Goal: Check status: Check status

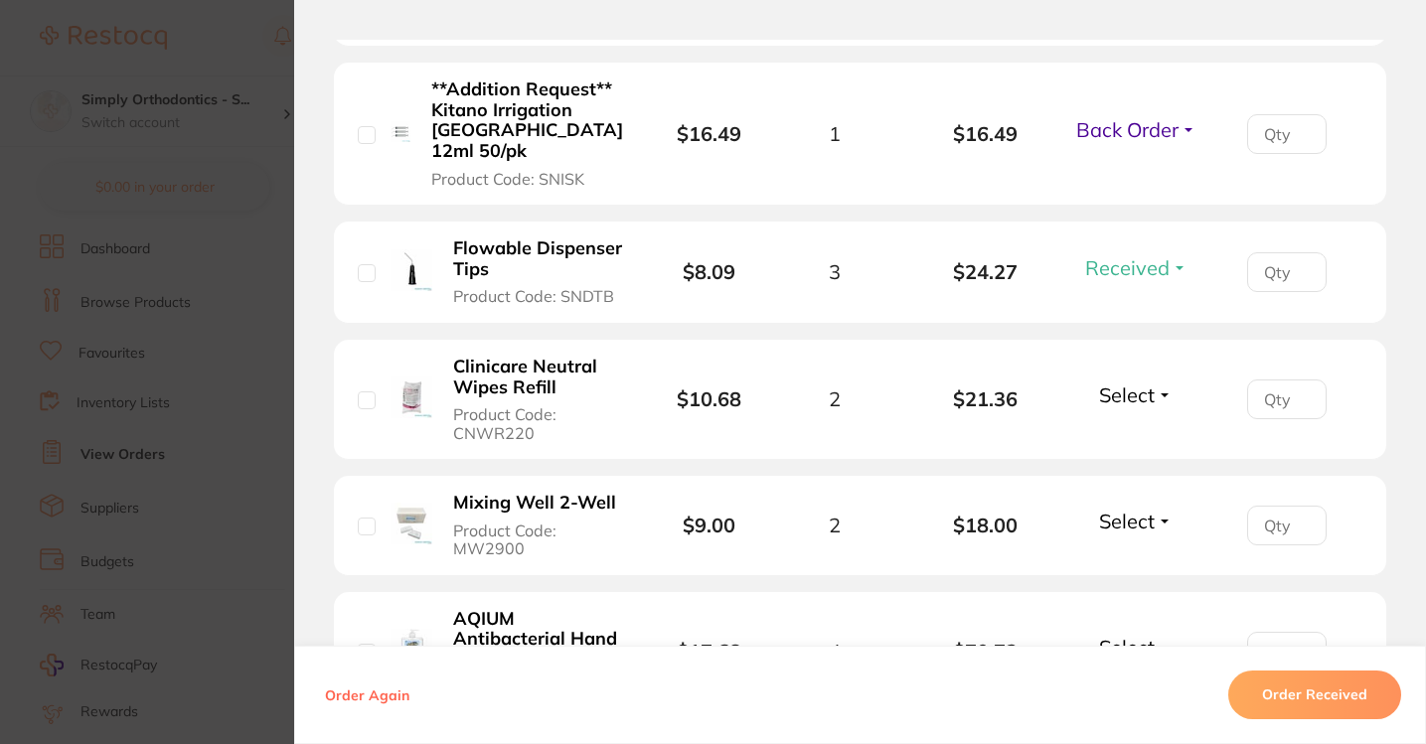
scroll to position [765, 0]
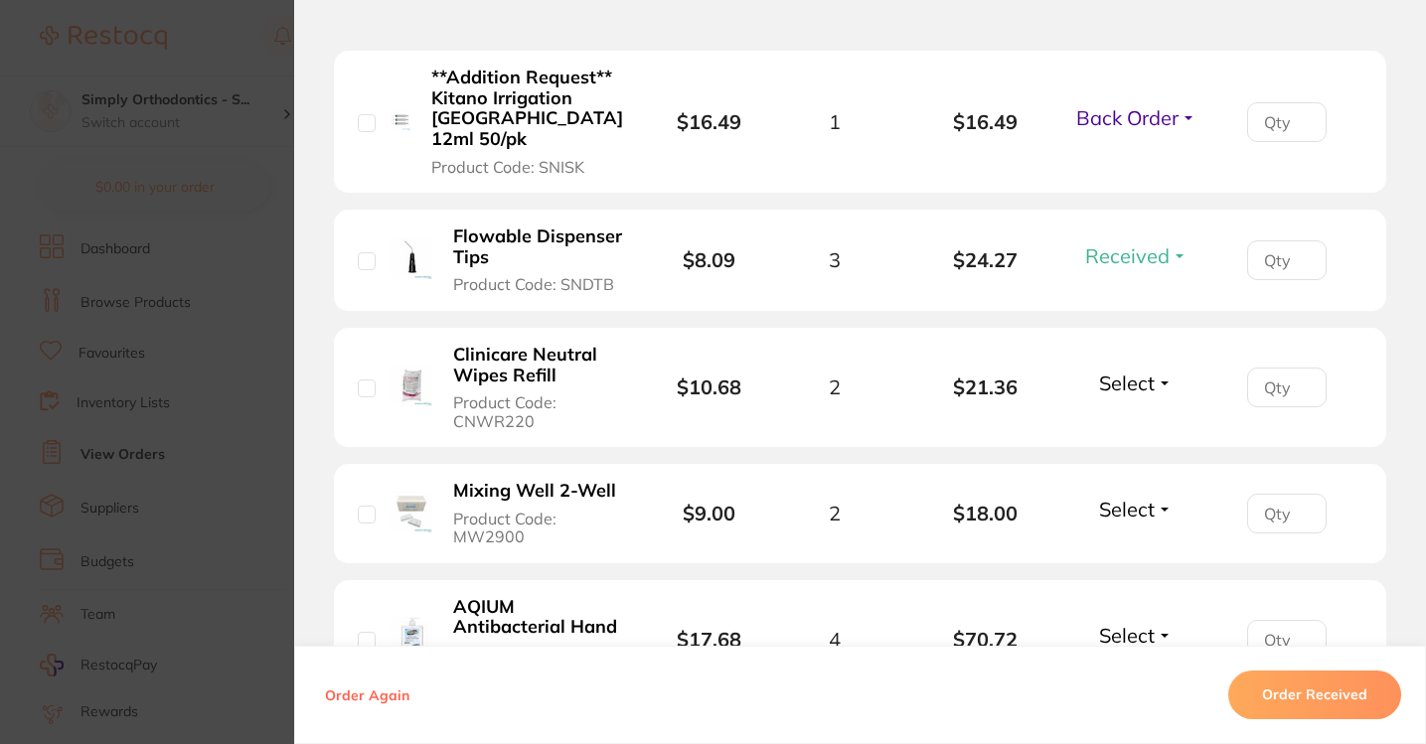
click at [1130, 390] on span "Select" at bounding box center [1127, 383] width 56 height 25
click at [1119, 428] on span "Received" at bounding box center [1136, 425] width 51 height 15
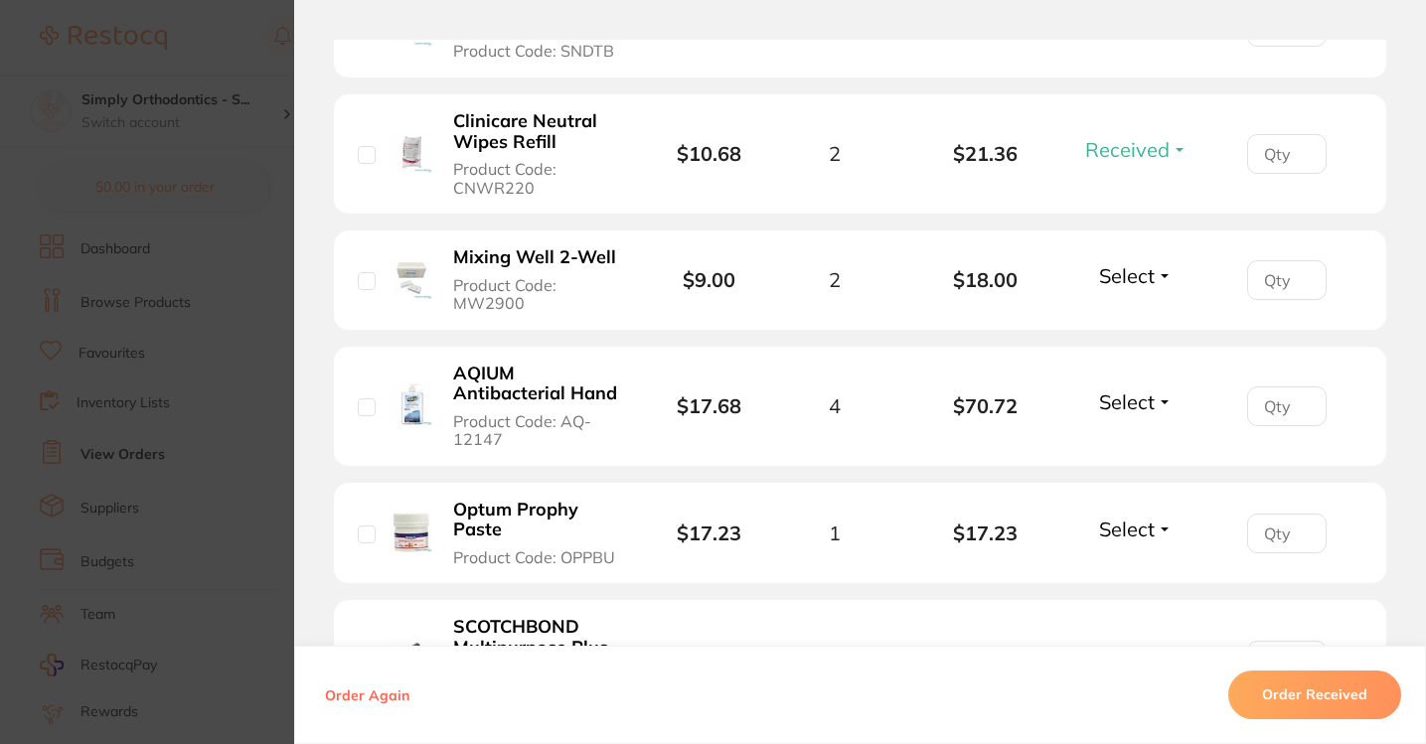
scroll to position [1012, 0]
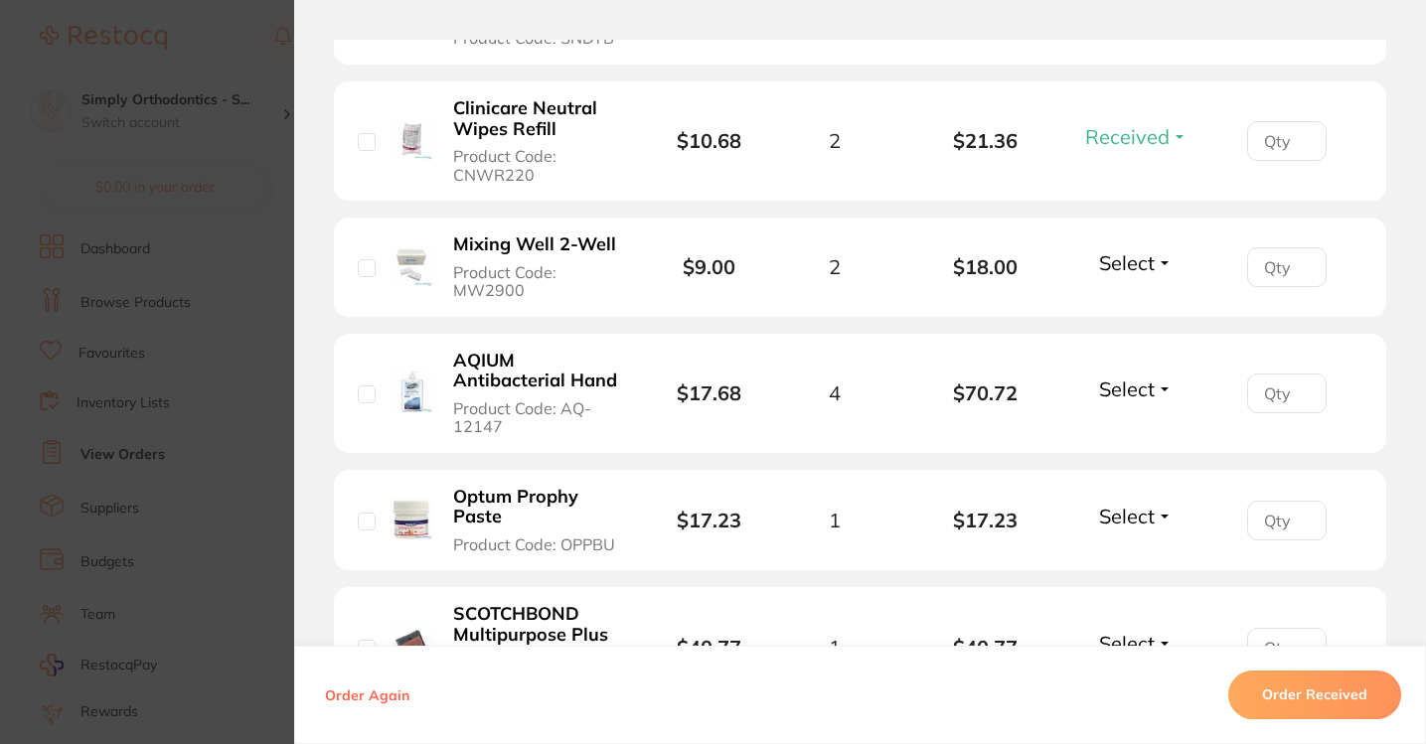
click at [1119, 273] on span "Select" at bounding box center [1127, 262] width 56 height 25
click at [1127, 311] on span "Received" at bounding box center [1136, 305] width 51 height 15
click at [1139, 397] on span "Select" at bounding box center [1127, 389] width 56 height 25
click at [1120, 435] on span "Received" at bounding box center [1136, 431] width 51 height 15
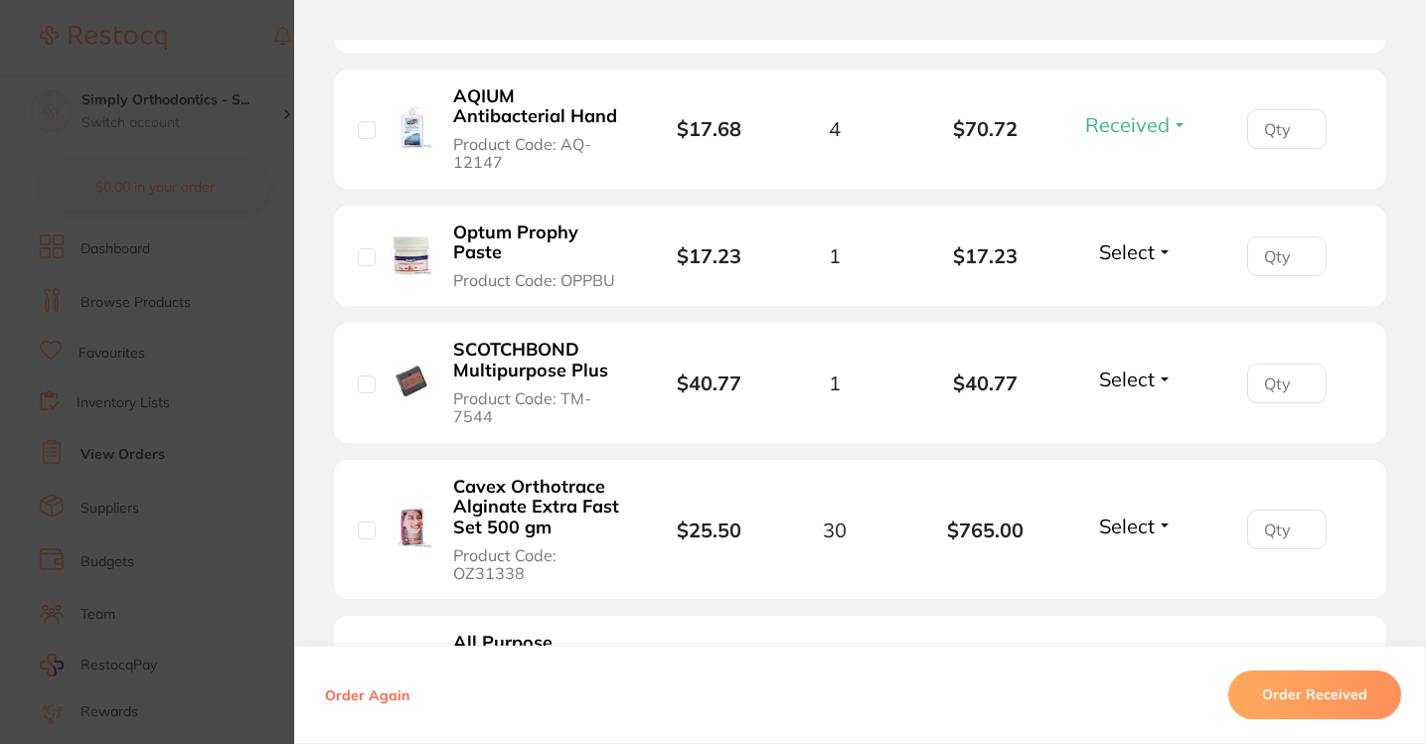
scroll to position [1292, 0]
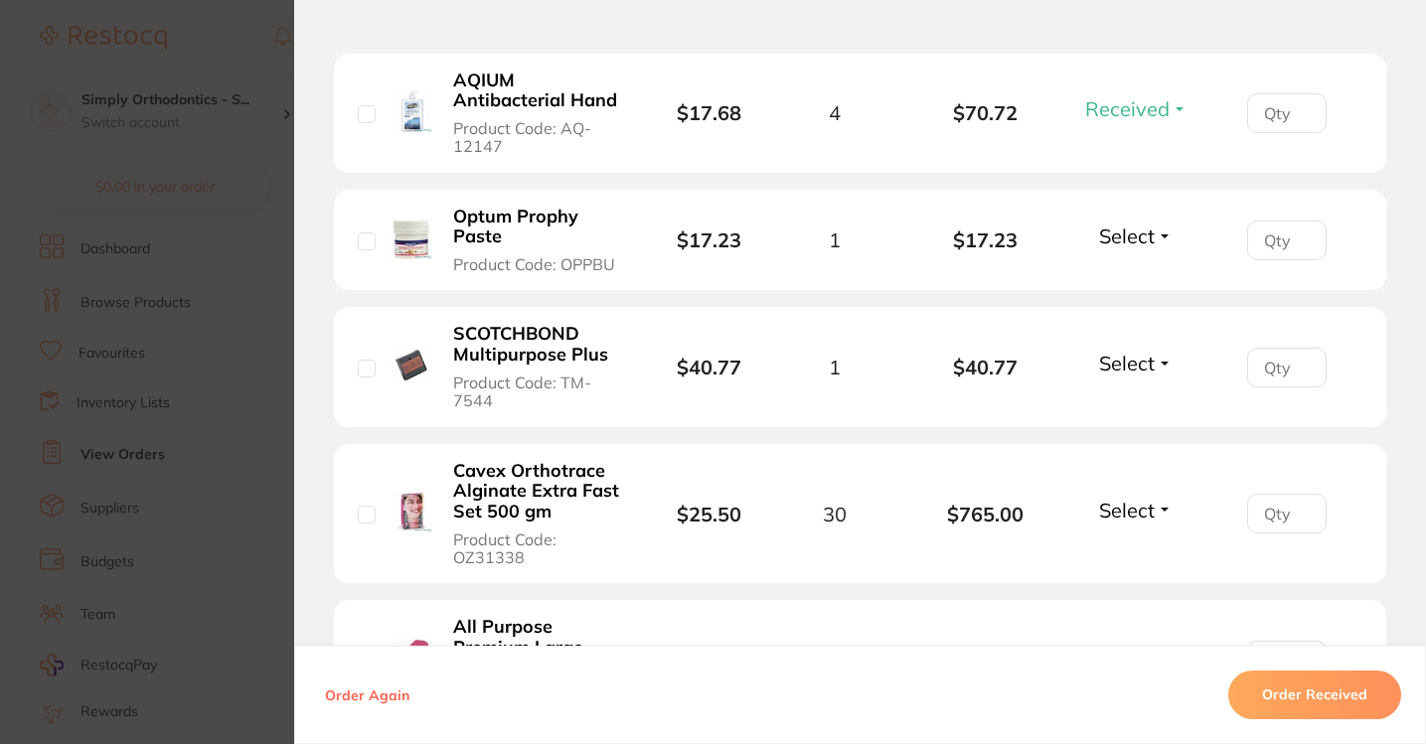
click at [1152, 234] on button "Select" at bounding box center [1135, 236] width 85 height 25
click at [1131, 279] on button "Received" at bounding box center [1136, 279] width 51 height 31
click at [1121, 376] on button "Select" at bounding box center [1135, 363] width 85 height 25
click at [1122, 413] on span "Received" at bounding box center [1136, 406] width 51 height 15
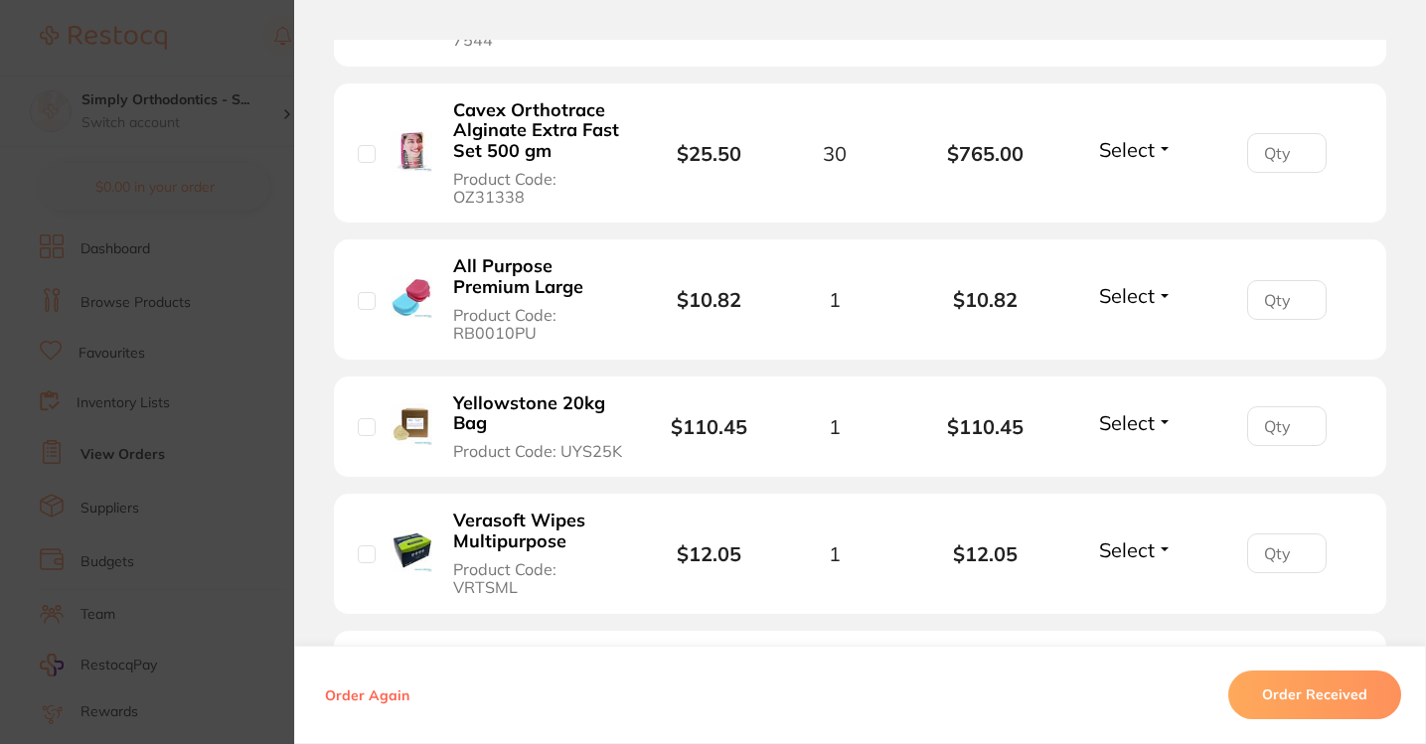
scroll to position [1478, 0]
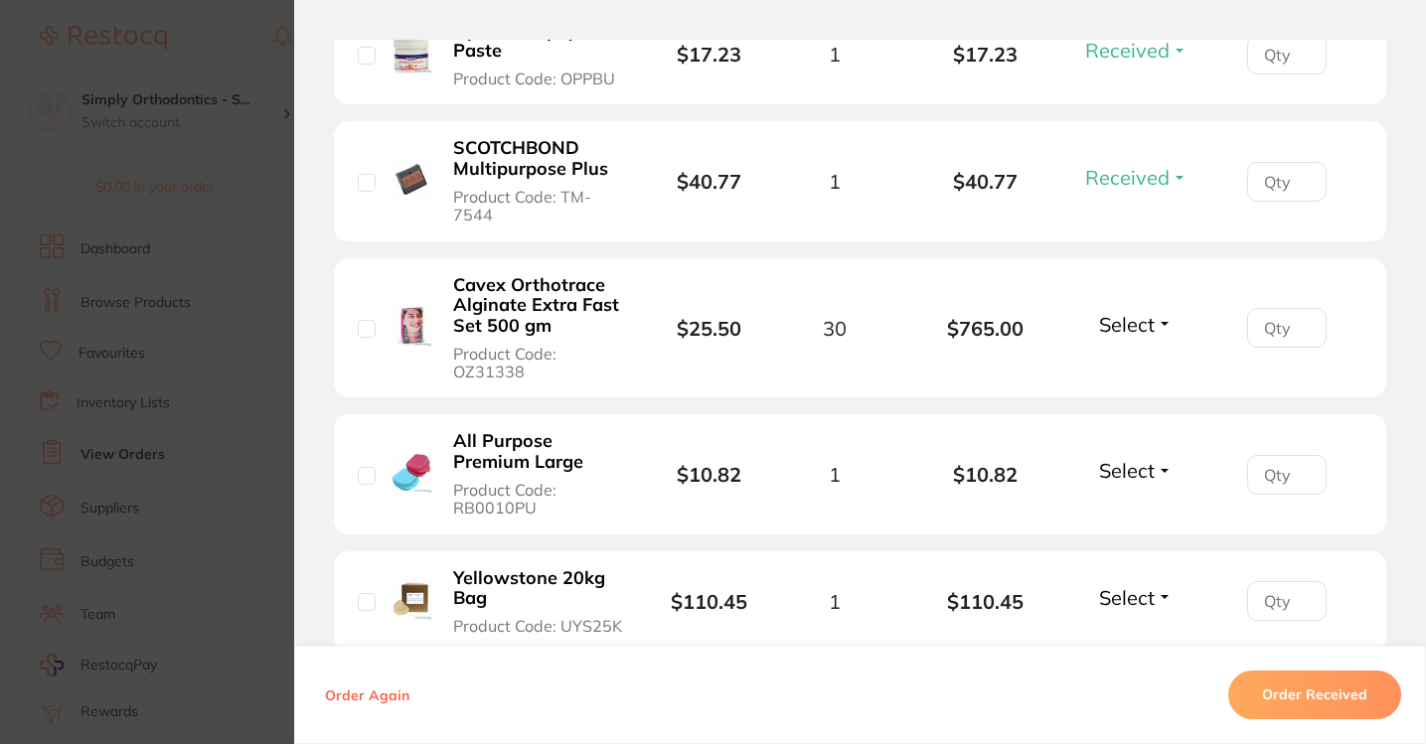
click at [1131, 324] on span "Select" at bounding box center [1127, 324] width 56 height 25
click at [1121, 369] on button "Received" at bounding box center [1136, 368] width 51 height 31
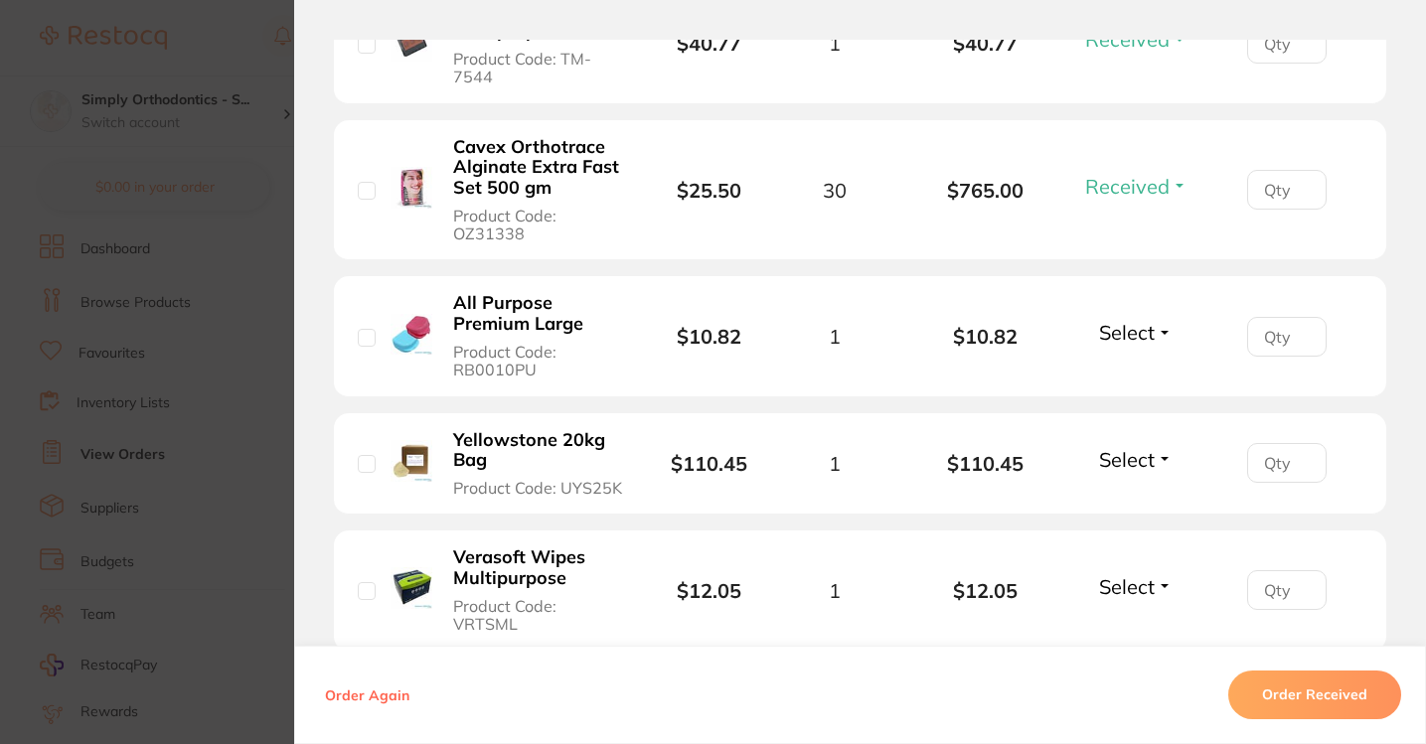
scroll to position [1623, 0]
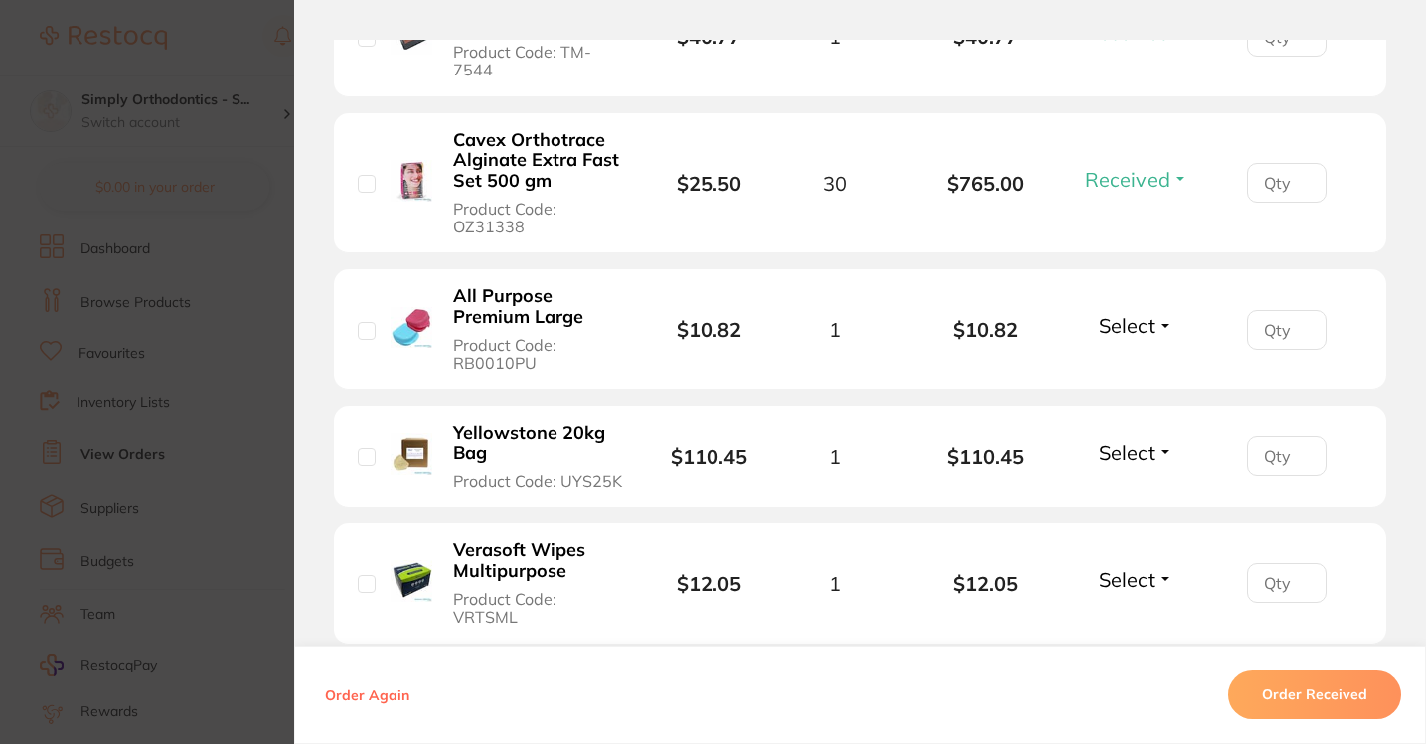
click at [1138, 184] on span "Received" at bounding box center [1127, 179] width 84 height 25
click at [1133, 259] on span "Back Order" at bounding box center [1136, 252] width 61 height 15
click at [1286, 189] on input "number" at bounding box center [1287, 183] width 80 height 40
click at [1299, 190] on input "1" at bounding box center [1287, 183] width 80 height 40
type input "15"
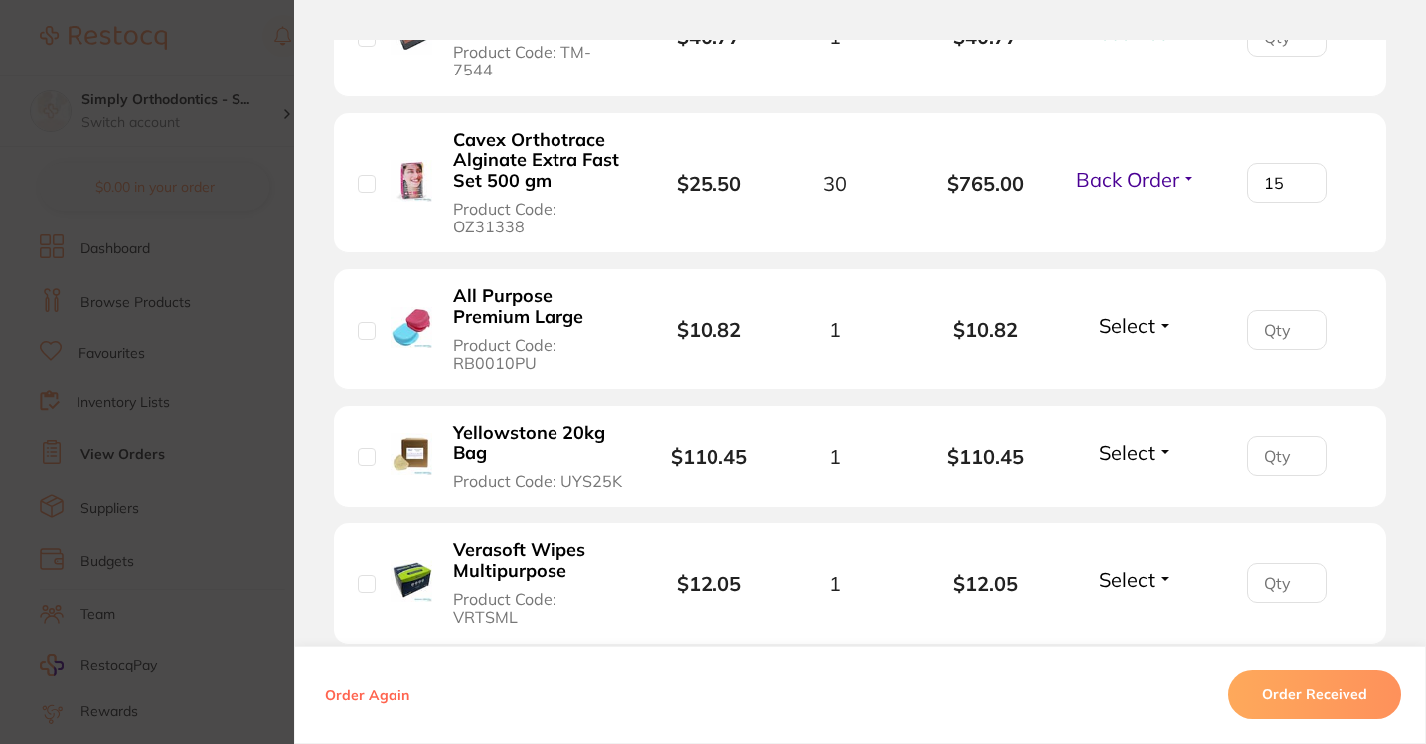
click at [1099, 330] on span "Select" at bounding box center [1127, 325] width 56 height 25
click at [1118, 375] on span "Received" at bounding box center [1136, 368] width 51 height 15
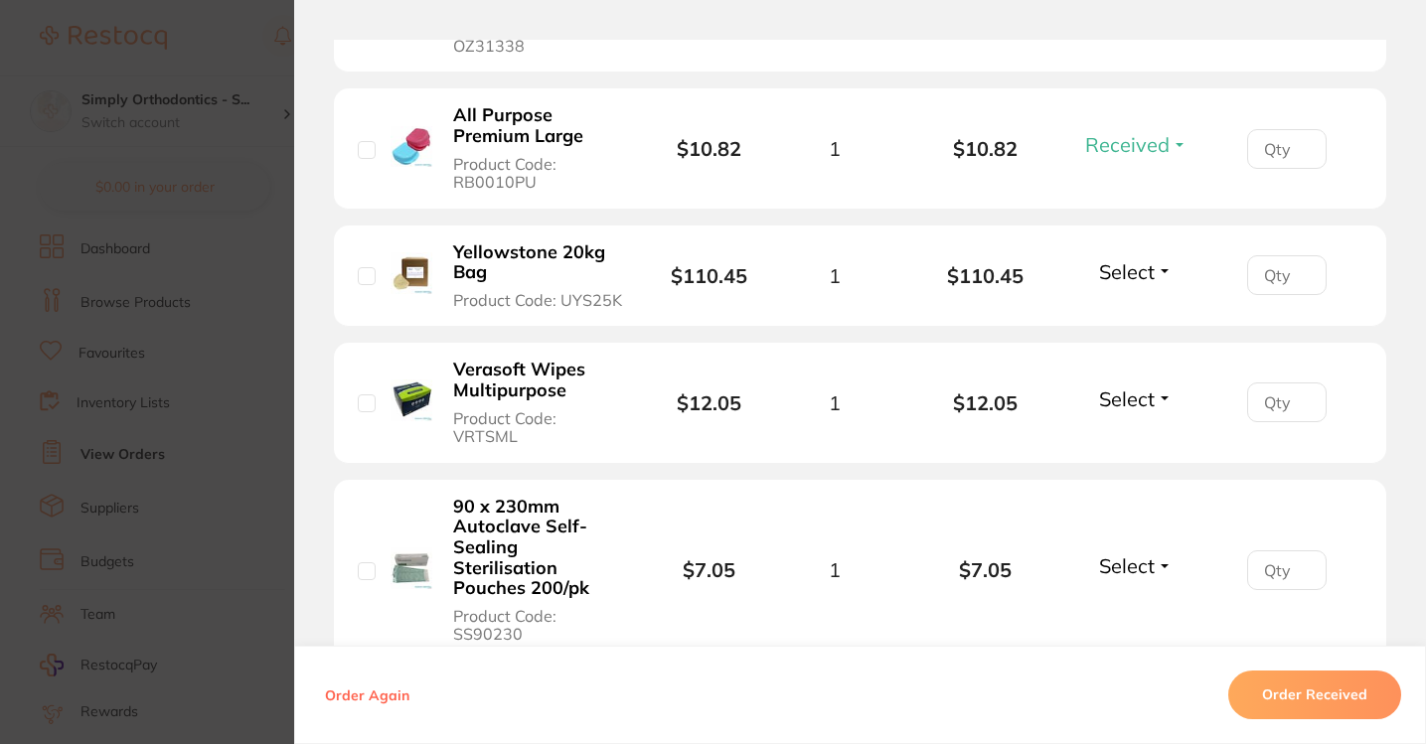
scroll to position [1816, 0]
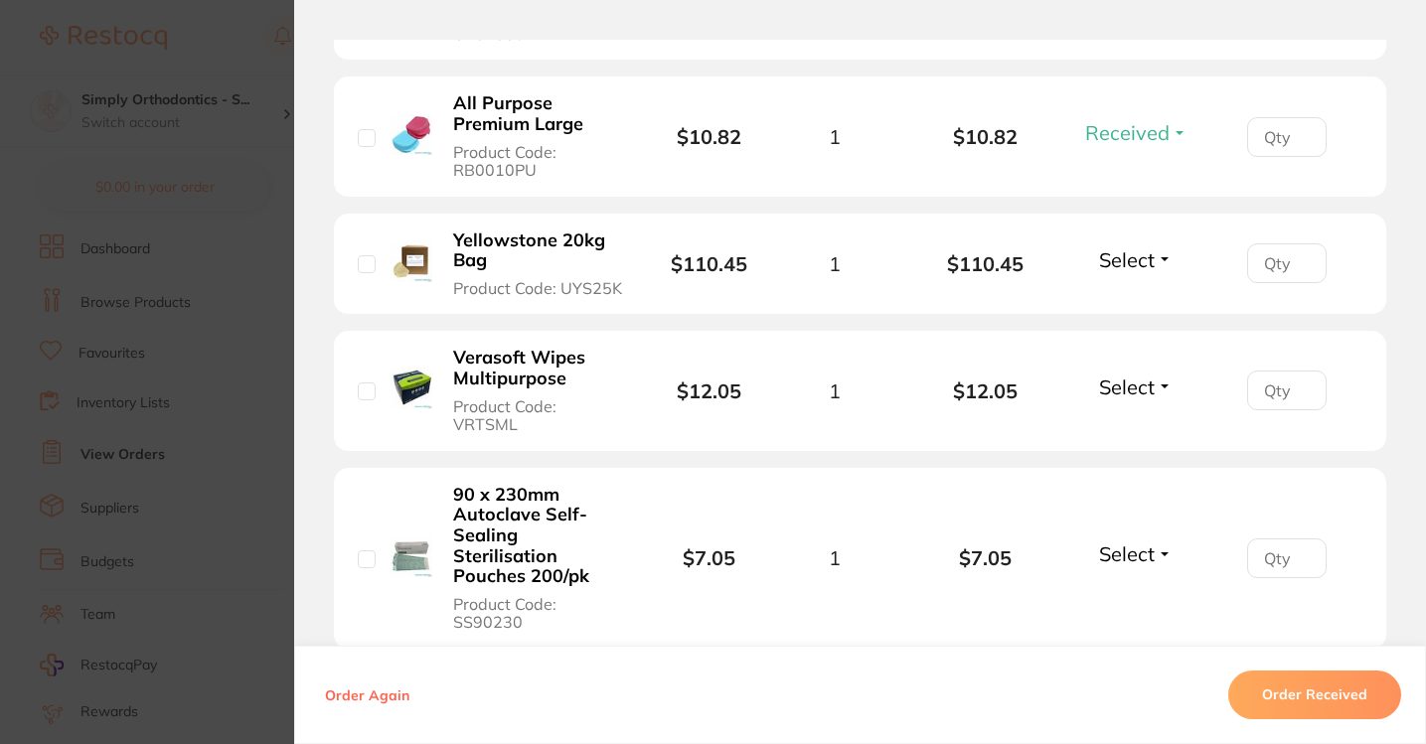
click at [1140, 272] on span "Select" at bounding box center [1127, 259] width 56 height 25
click at [1134, 307] on button "Received" at bounding box center [1136, 303] width 51 height 31
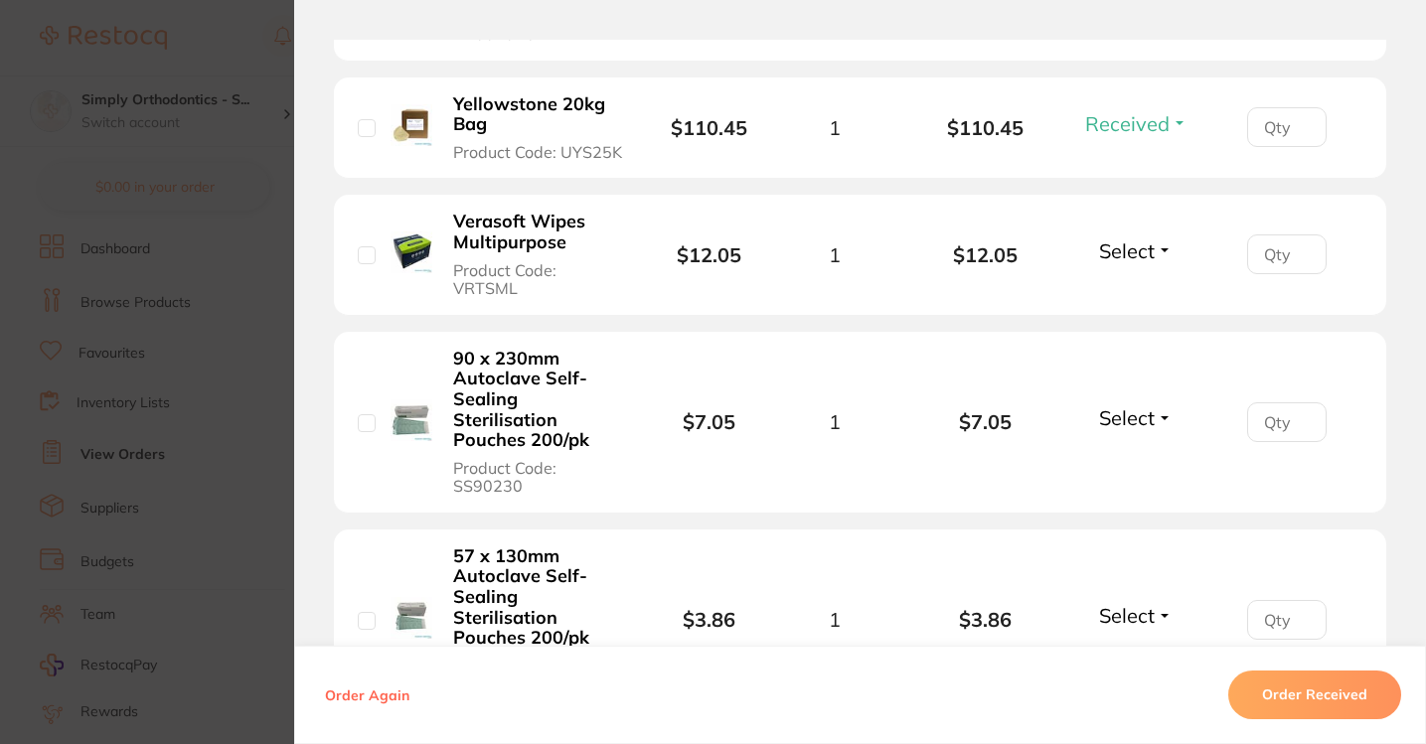
scroll to position [1948, 0]
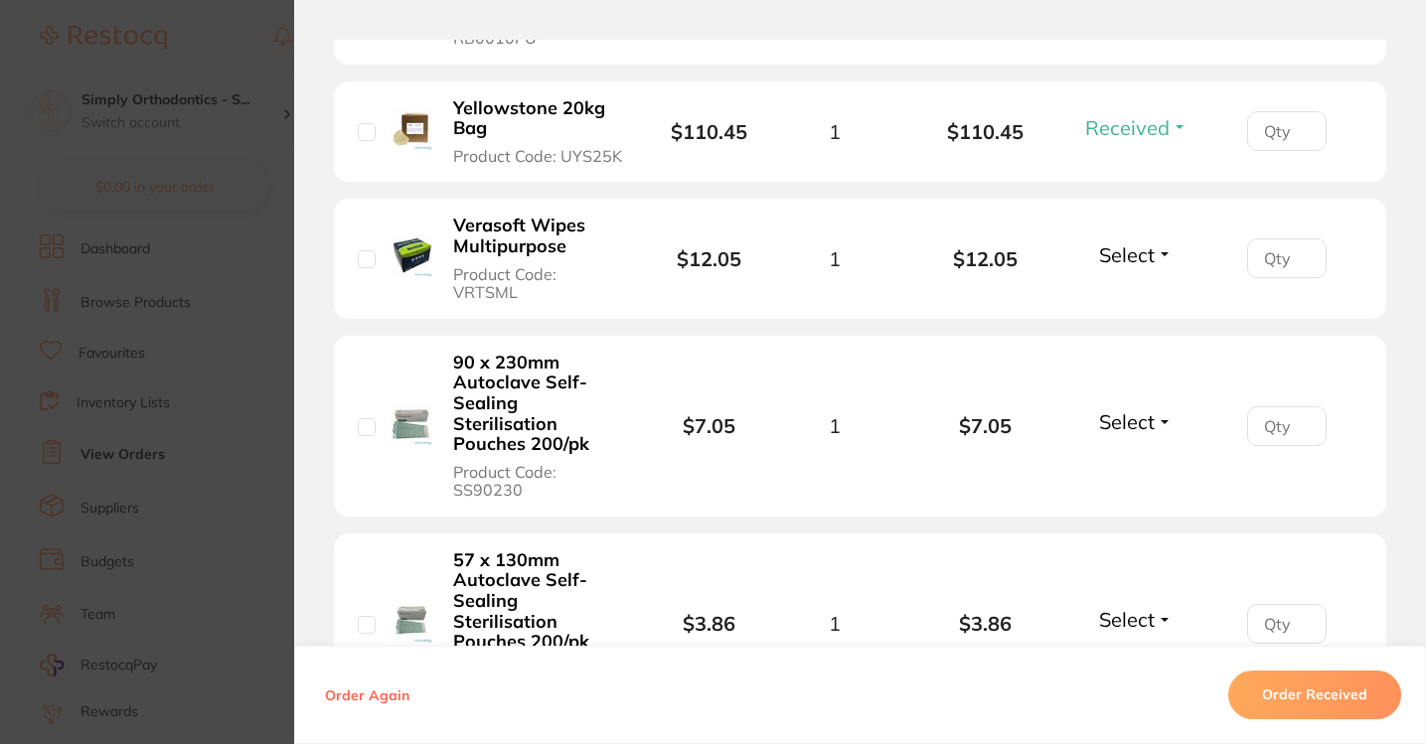
click at [1138, 260] on span "Select" at bounding box center [1127, 255] width 56 height 25
click at [1135, 289] on button "Received" at bounding box center [1136, 298] width 51 height 31
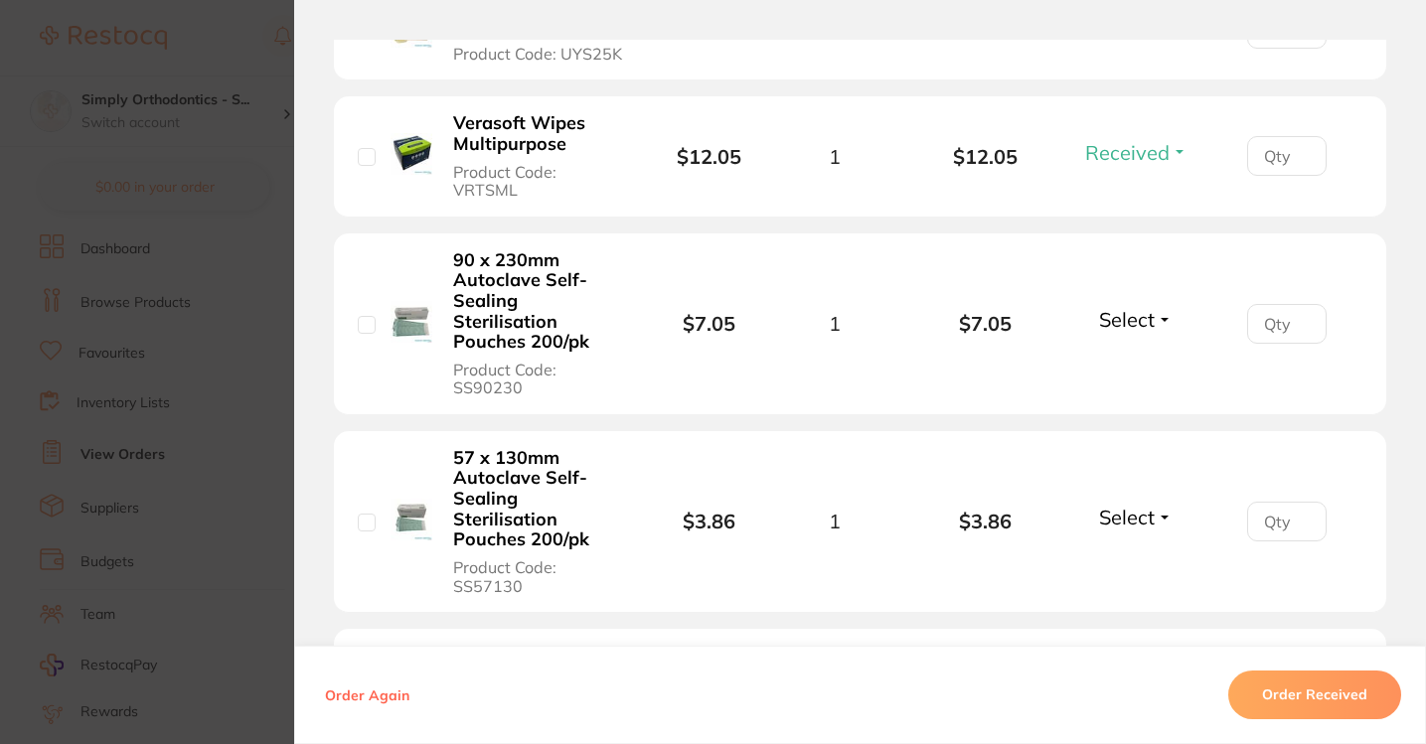
scroll to position [2071, 0]
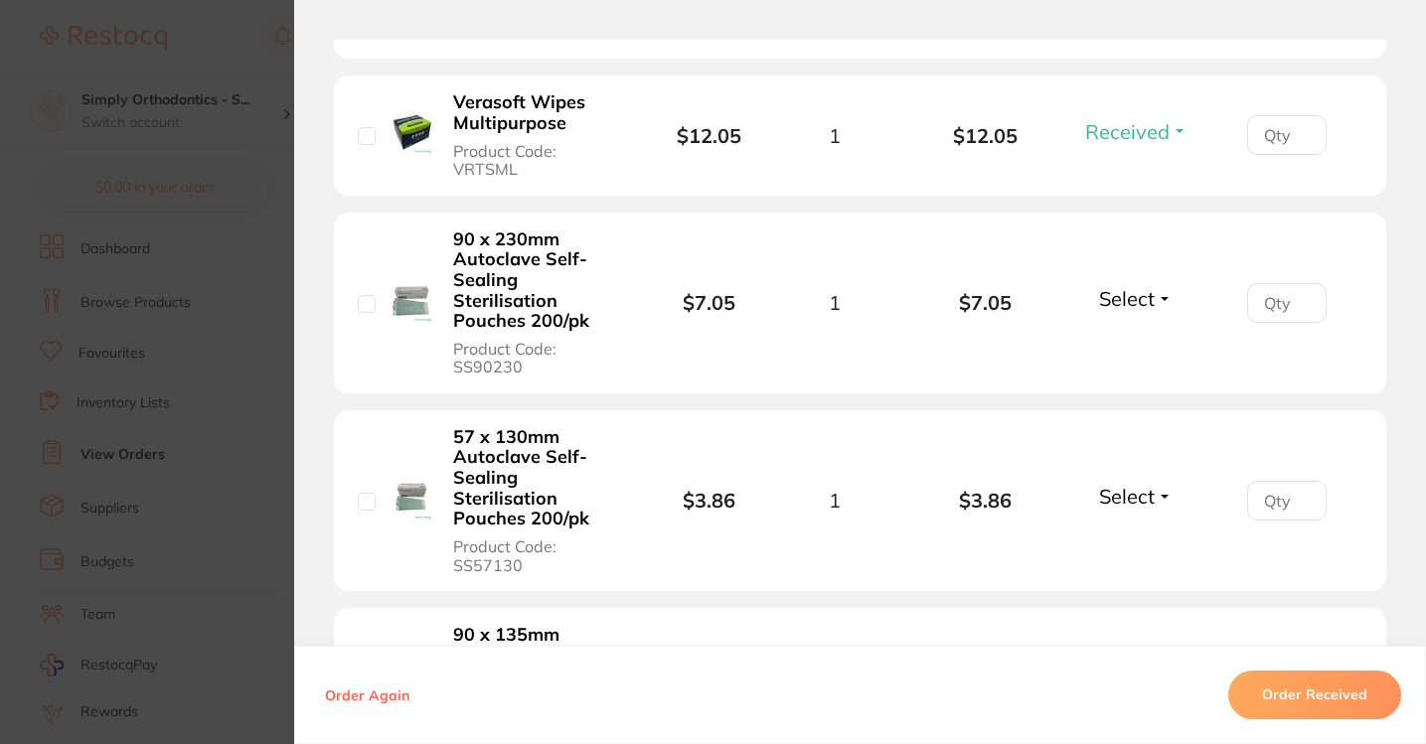
click at [1109, 296] on span "Select" at bounding box center [1127, 298] width 56 height 25
click at [1119, 334] on span "Received" at bounding box center [1136, 341] width 51 height 15
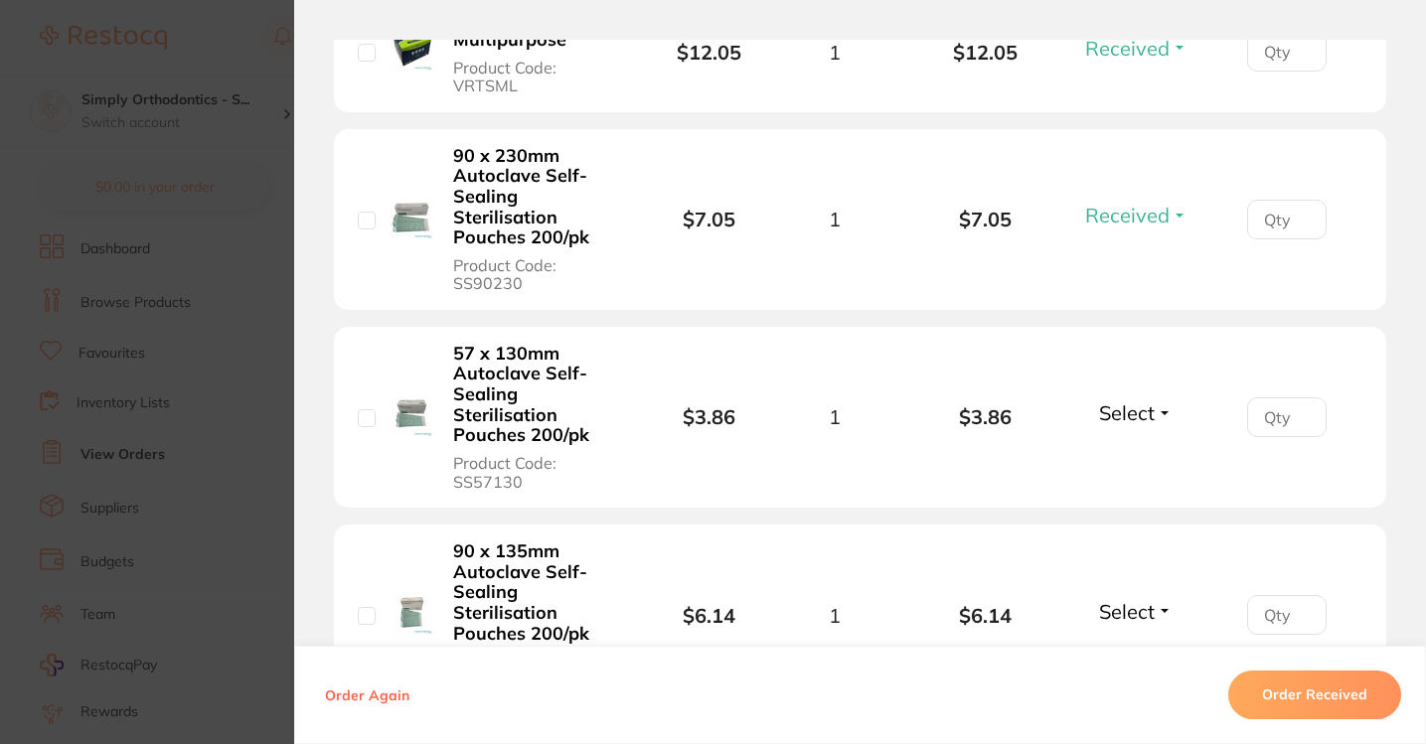
scroll to position [2193, 0]
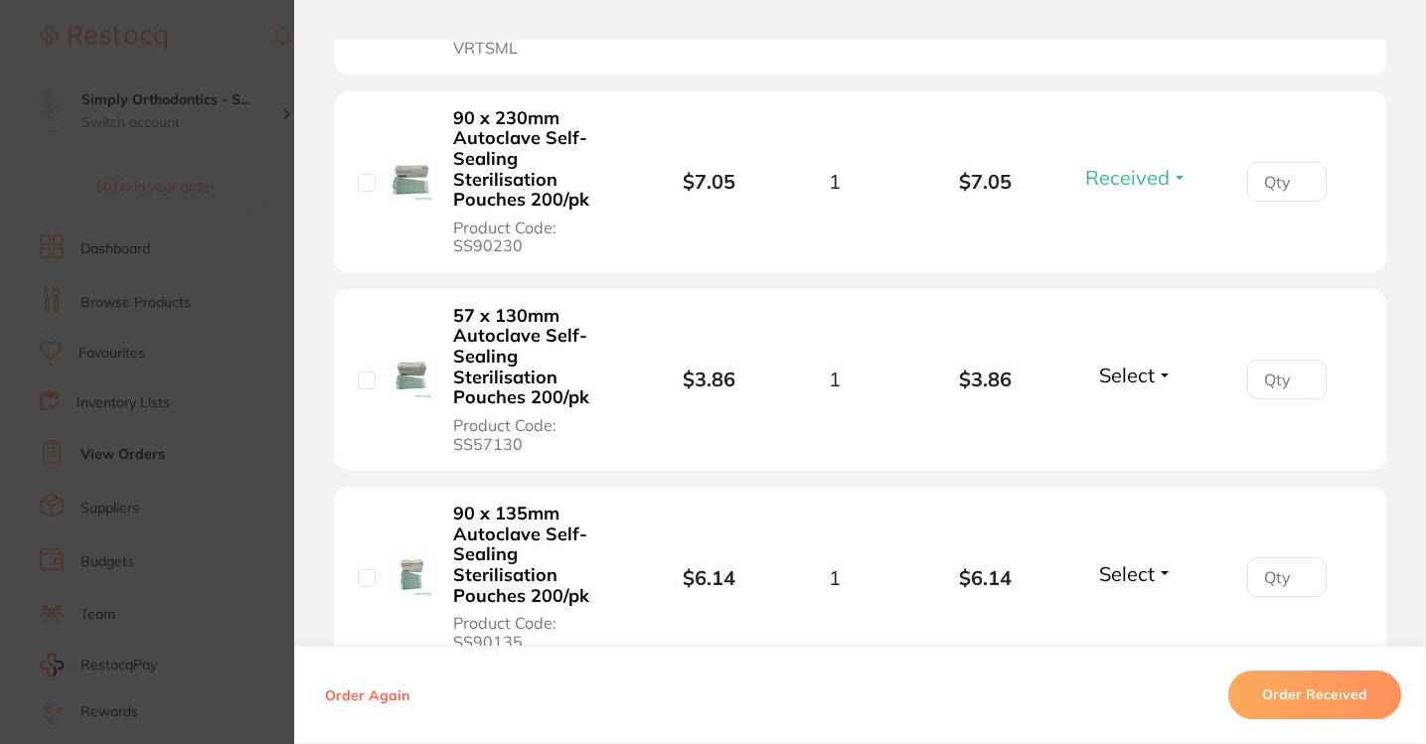
click at [1139, 388] on div "Select Received Back Order" at bounding box center [1135, 379] width 85 height 33
click at [1139, 367] on span "Select" at bounding box center [1127, 375] width 56 height 25
click at [1139, 412] on span "Received" at bounding box center [1136, 418] width 51 height 15
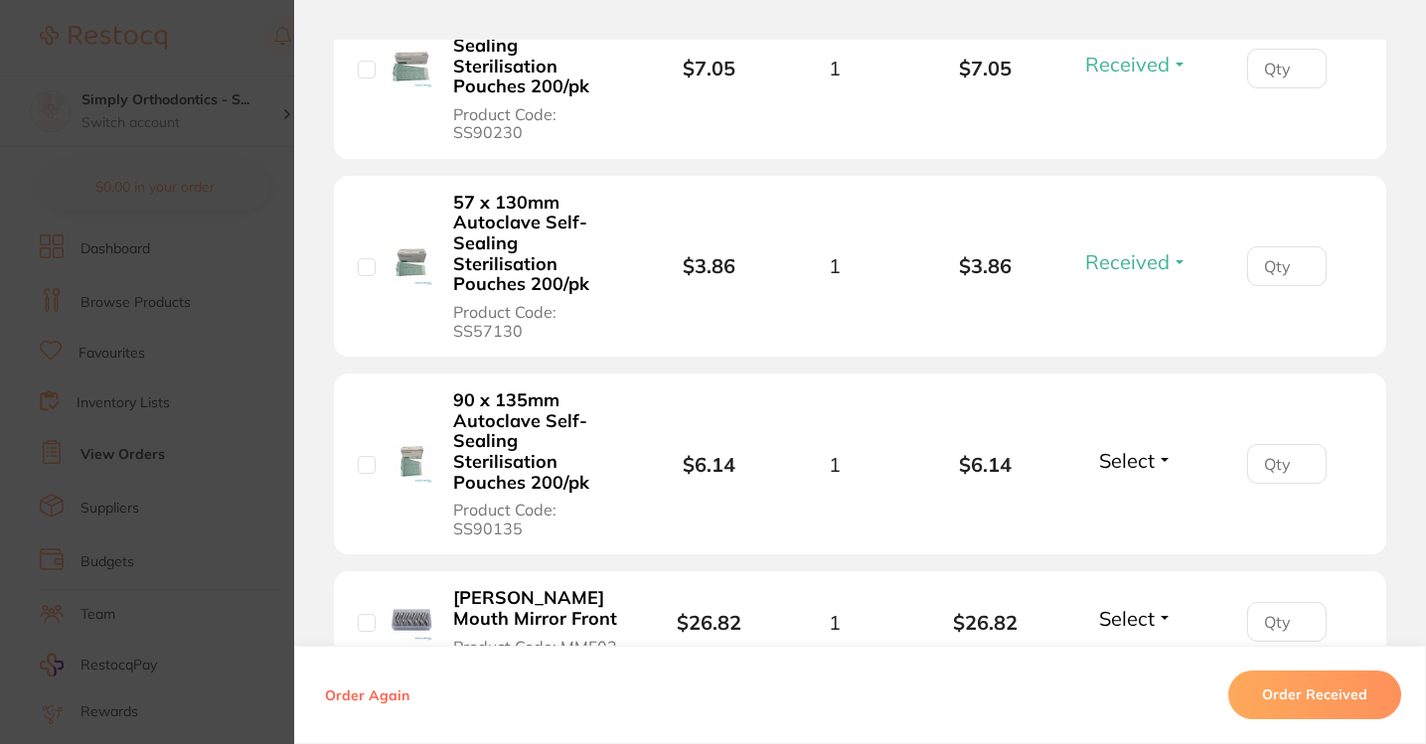
scroll to position [2330, 0]
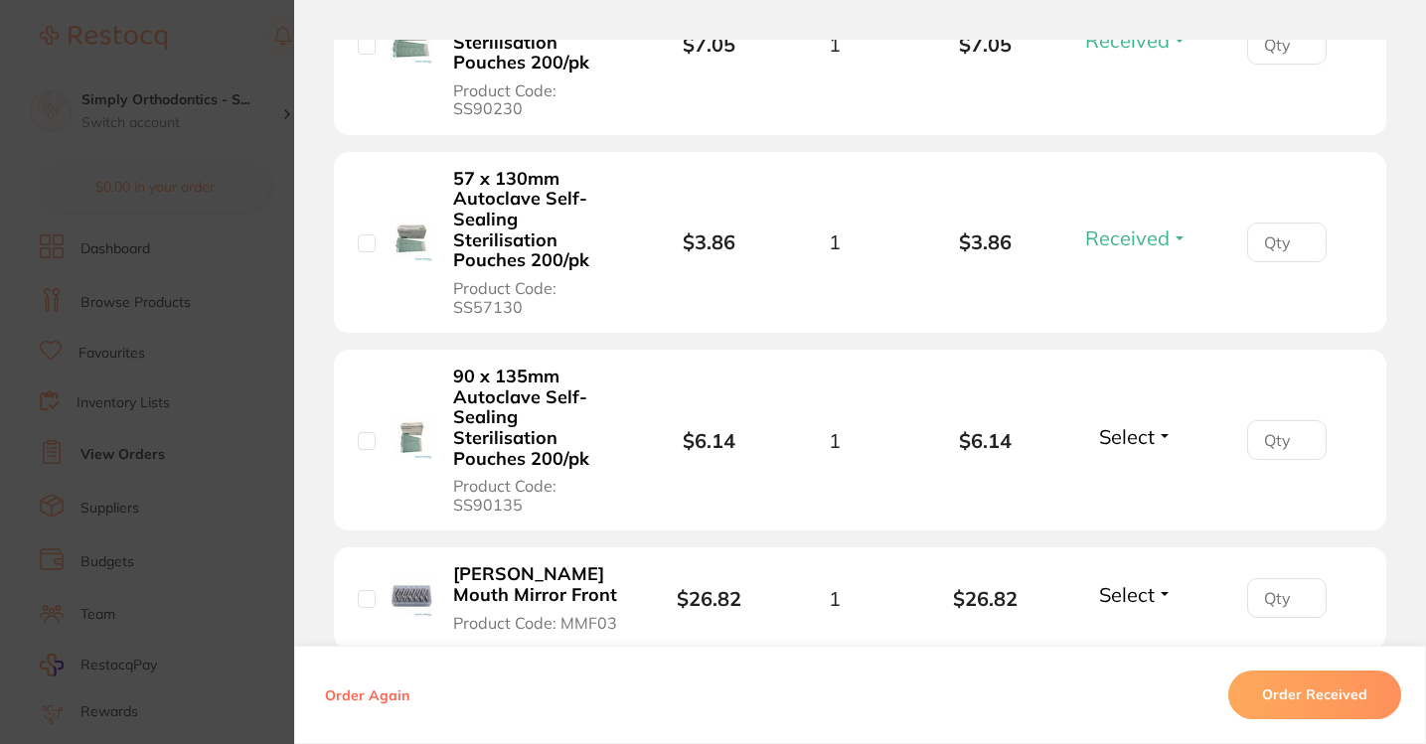
click at [1139, 428] on span "Select" at bounding box center [1127, 436] width 56 height 25
click at [1129, 465] on button "Received" at bounding box center [1136, 480] width 51 height 31
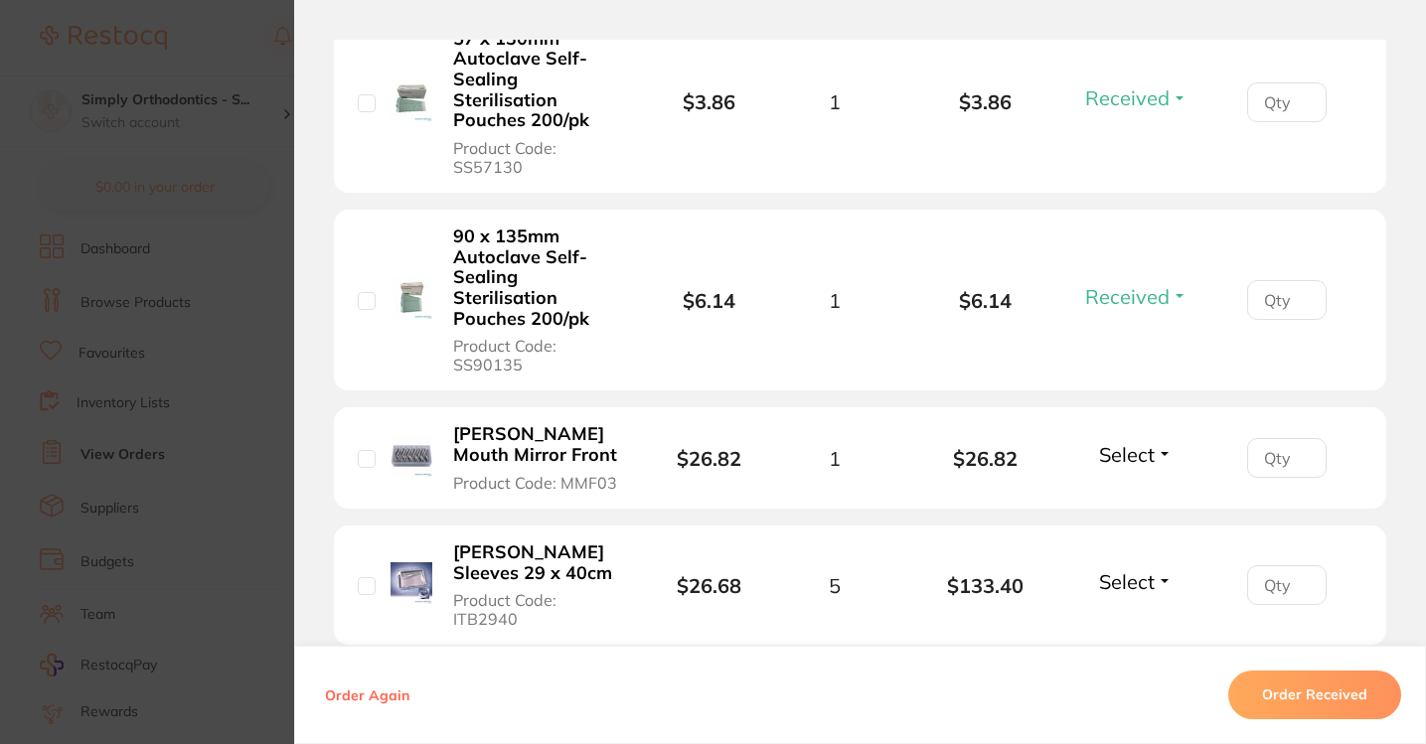
scroll to position [2482, 0]
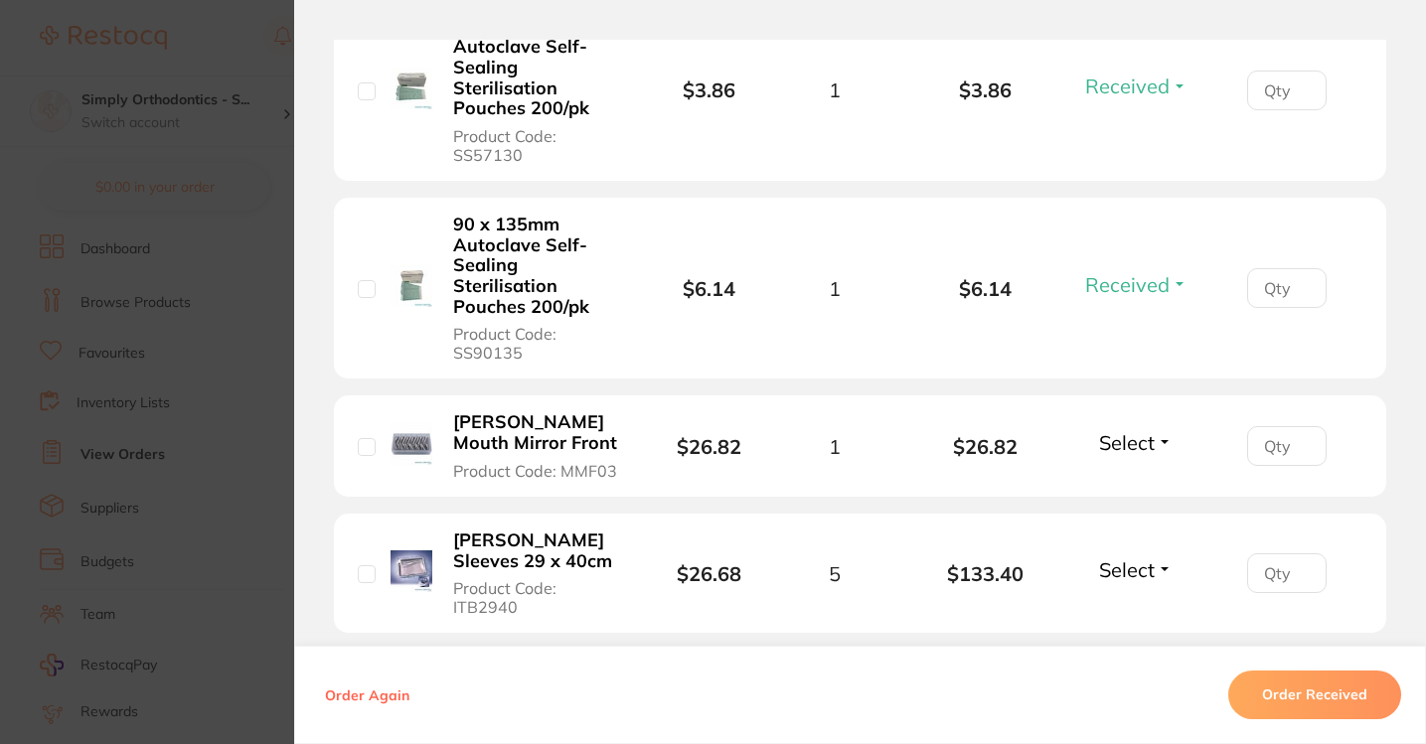
click at [1141, 443] on span "Select" at bounding box center [1127, 442] width 56 height 25
click at [1143, 508] on span "Back Order" at bounding box center [1136, 515] width 61 height 15
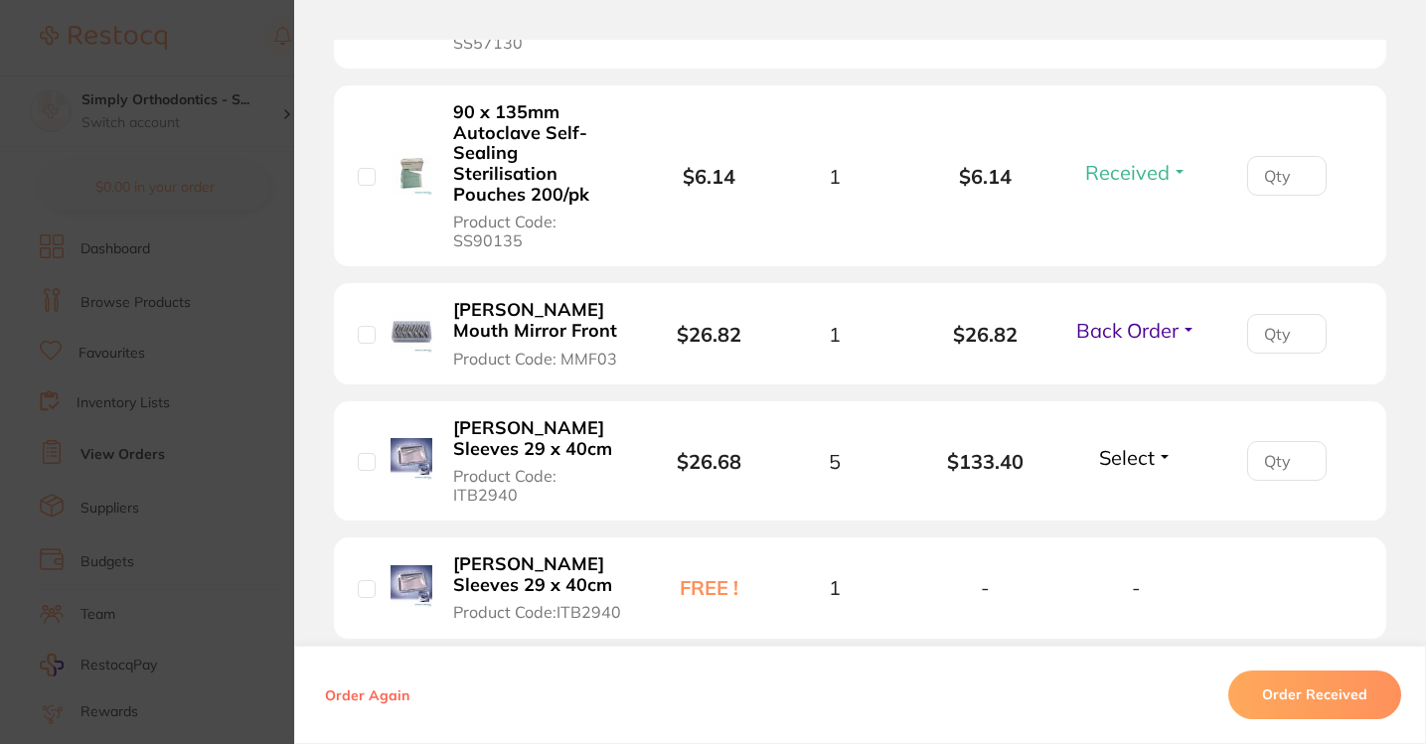
scroll to position [2602, 0]
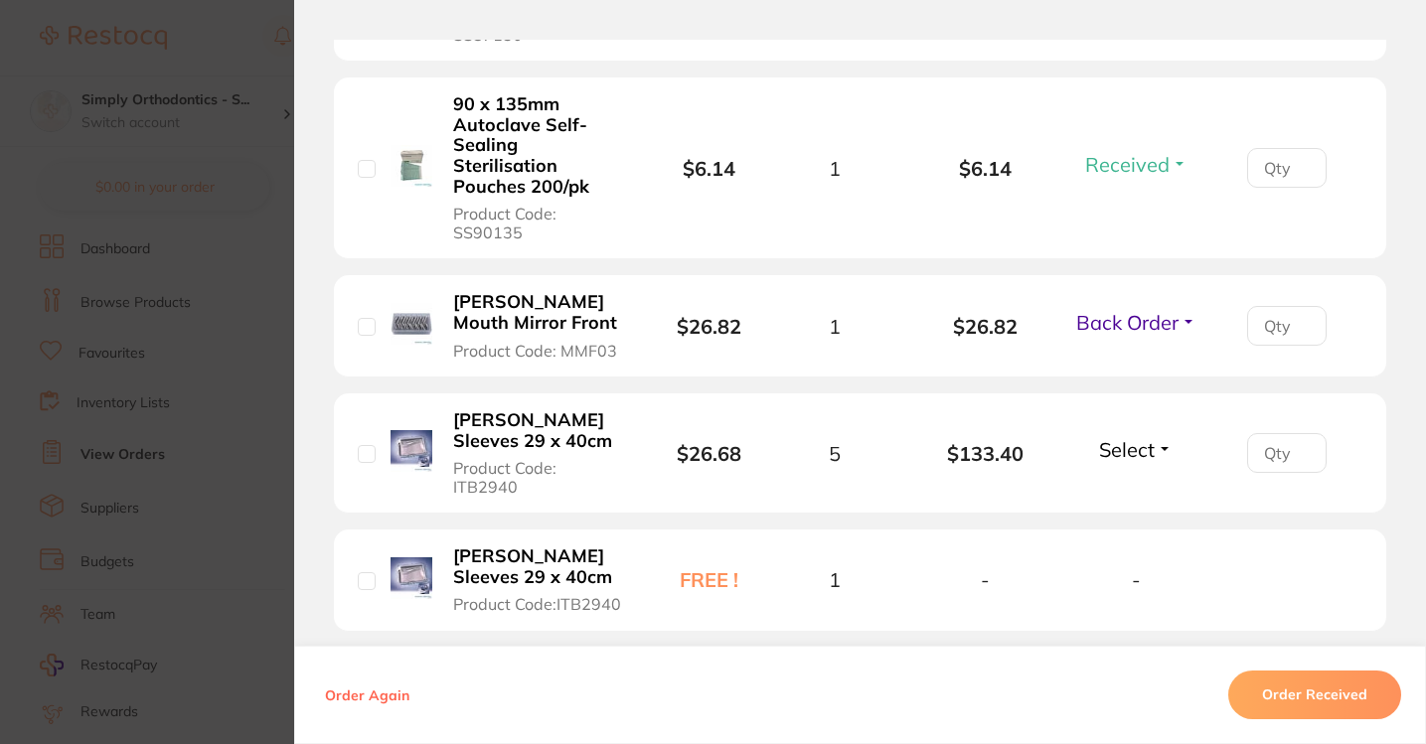
click at [1135, 437] on span "Select" at bounding box center [1127, 449] width 56 height 25
click at [1131, 485] on span "Received" at bounding box center [1136, 492] width 51 height 15
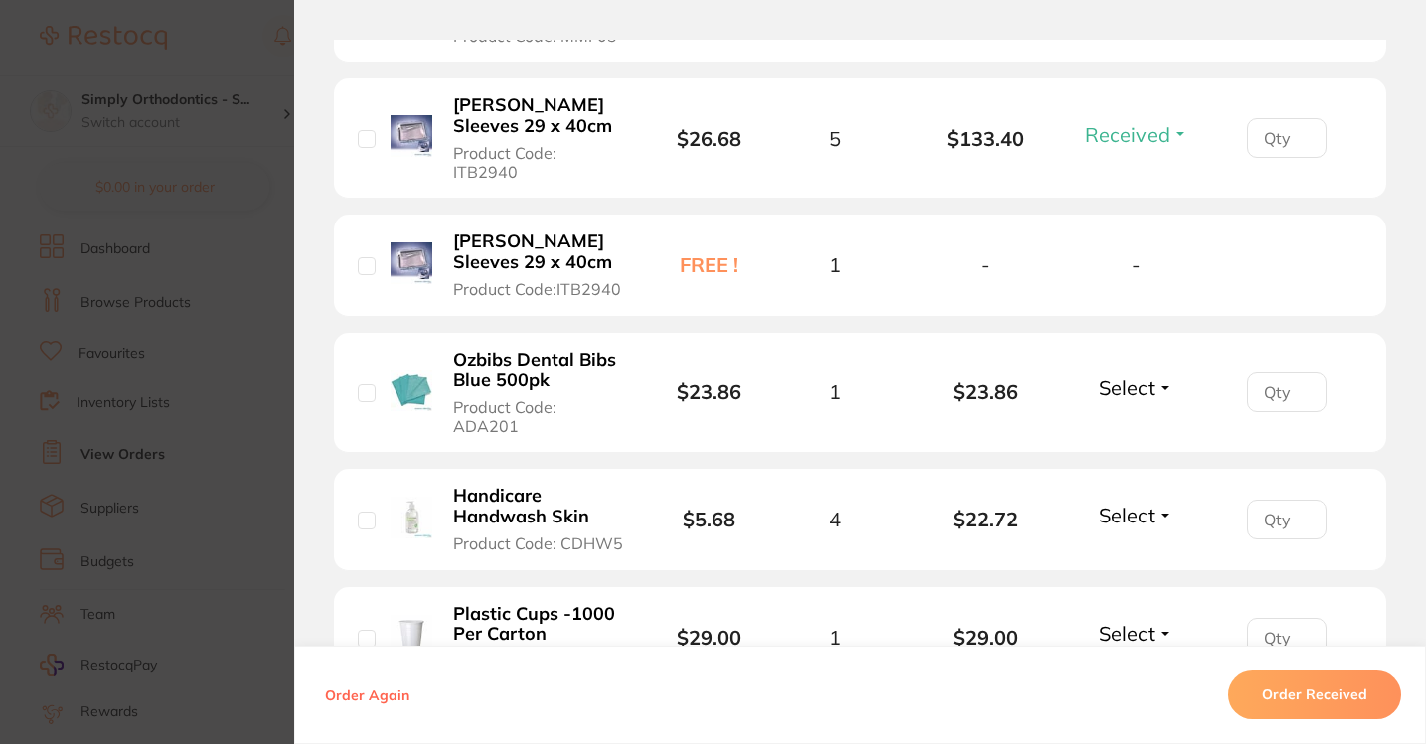
scroll to position [2923, 0]
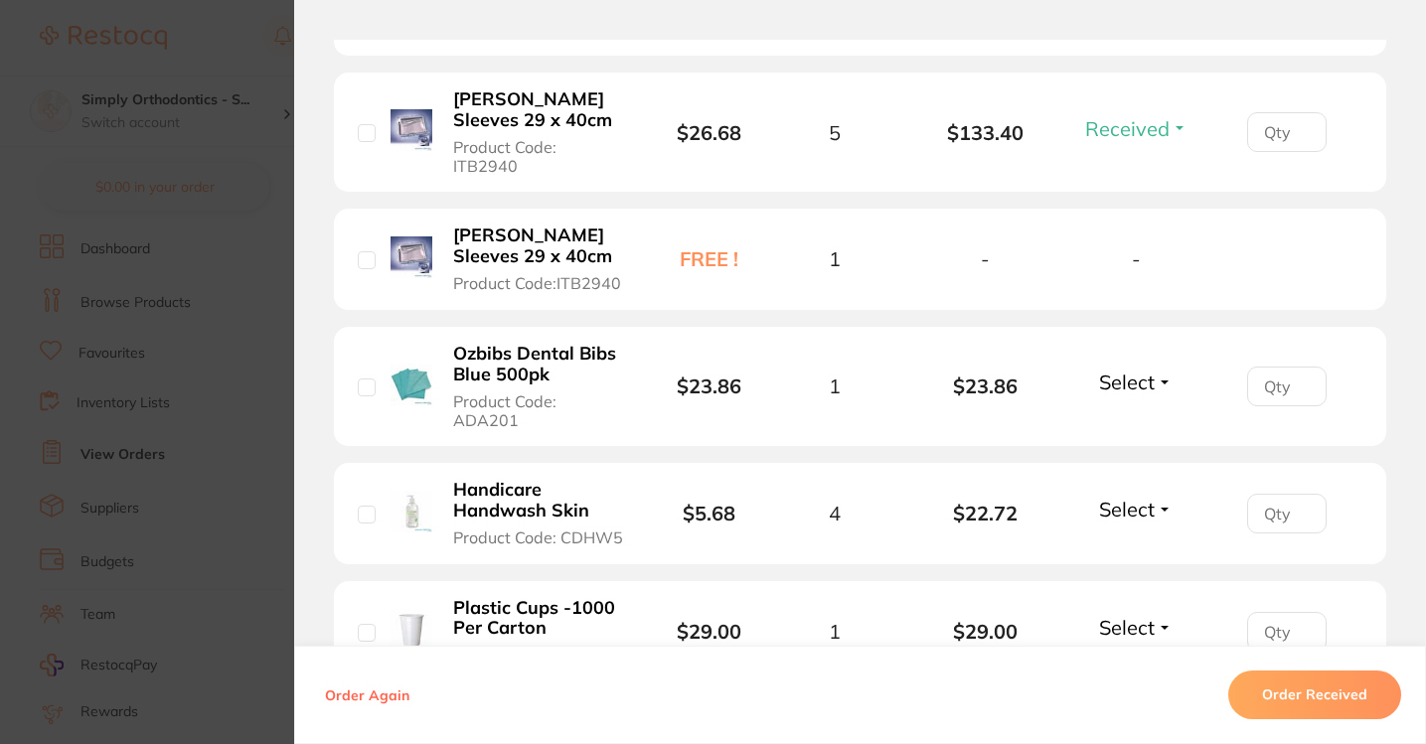
click at [1140, 370] on span "Select" at bounding box center [1127, 382] width 56 height 25
click at [1127, 417] on span "Received" at bounding box center [1136, 424] width 51 height 15
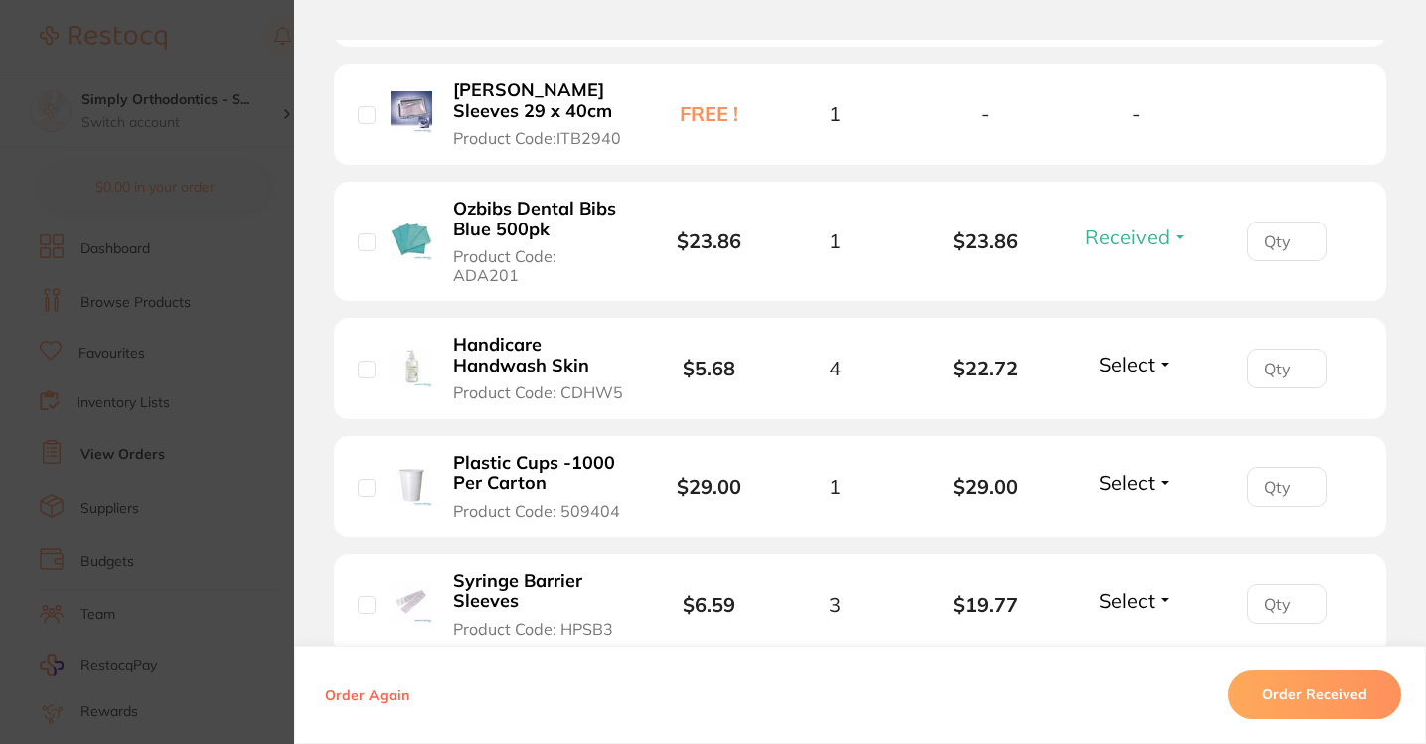
scroll to position [3069, 0]
click at [1141, 356] on button "Select" at bounding box center [1135, 363] width 85 height 25
click at [1132, 399] on span "Received" at bounding box center [1136, 406] width 51 height 15
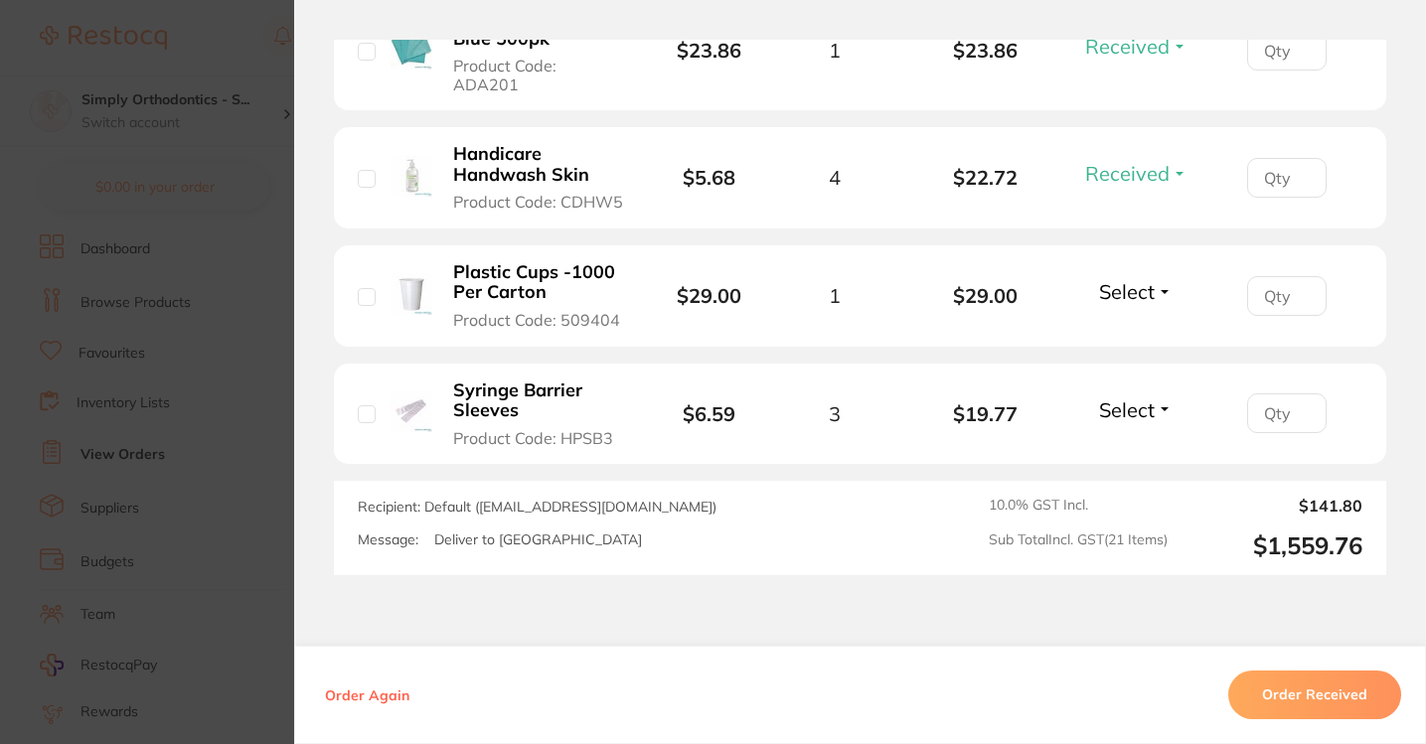
scroll to position [3242, 0]
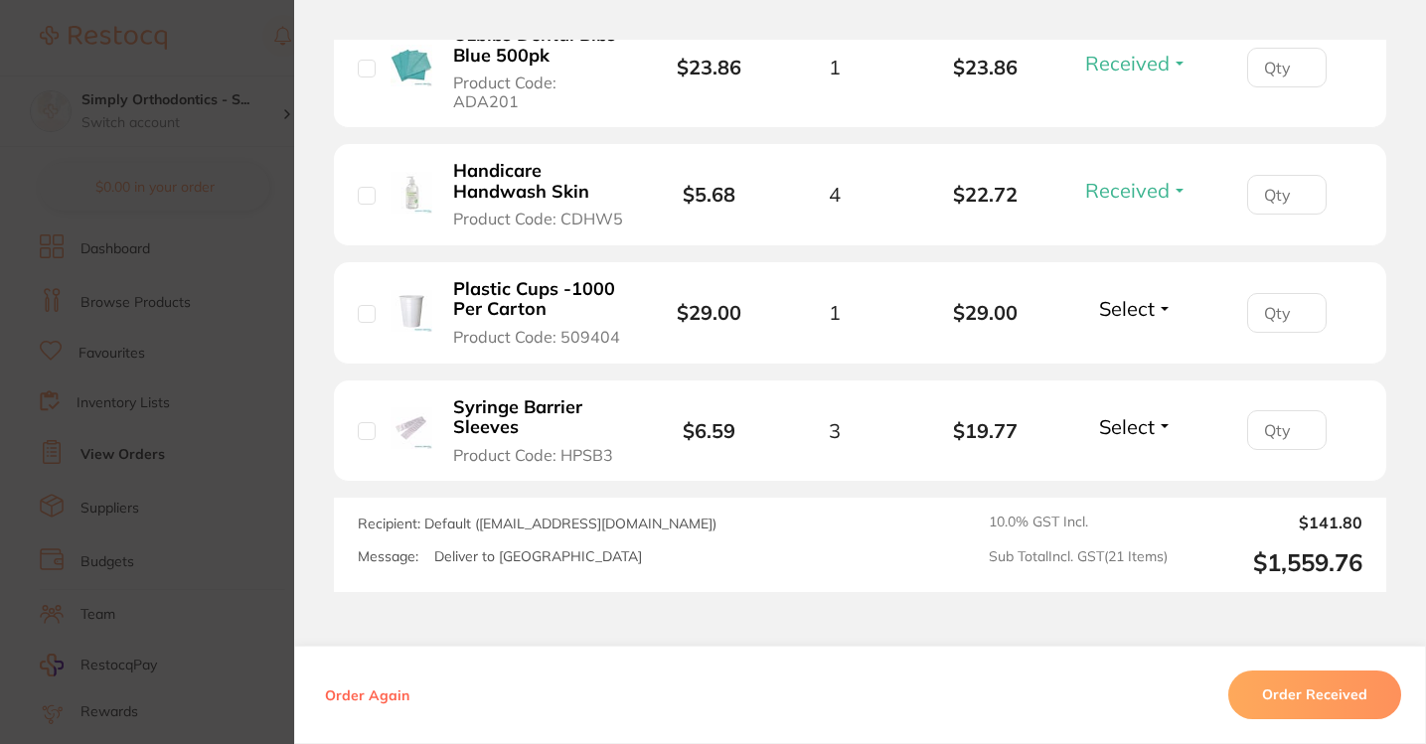
click at [1132, 296] on span "Select" at bounding box center [1127, 308] width 56 height 25
click at [1127, 344] on span "Received" at bounding box center [1136, 351] width 51 height 15
click at [1127, 383] on li "Syringe Barrier Sleeves Product Code: HPSB3 $6.59 3 $19.77 Select Received Back…" at bounding box center [860, 432] width 1053 height 102
click at [1129, 414] on span "Select" at bounding box center [1127, 426] width 56 height 25
click at [1130, 462] on span "Received" at bounding box center [1136, 469] width 51 height 15
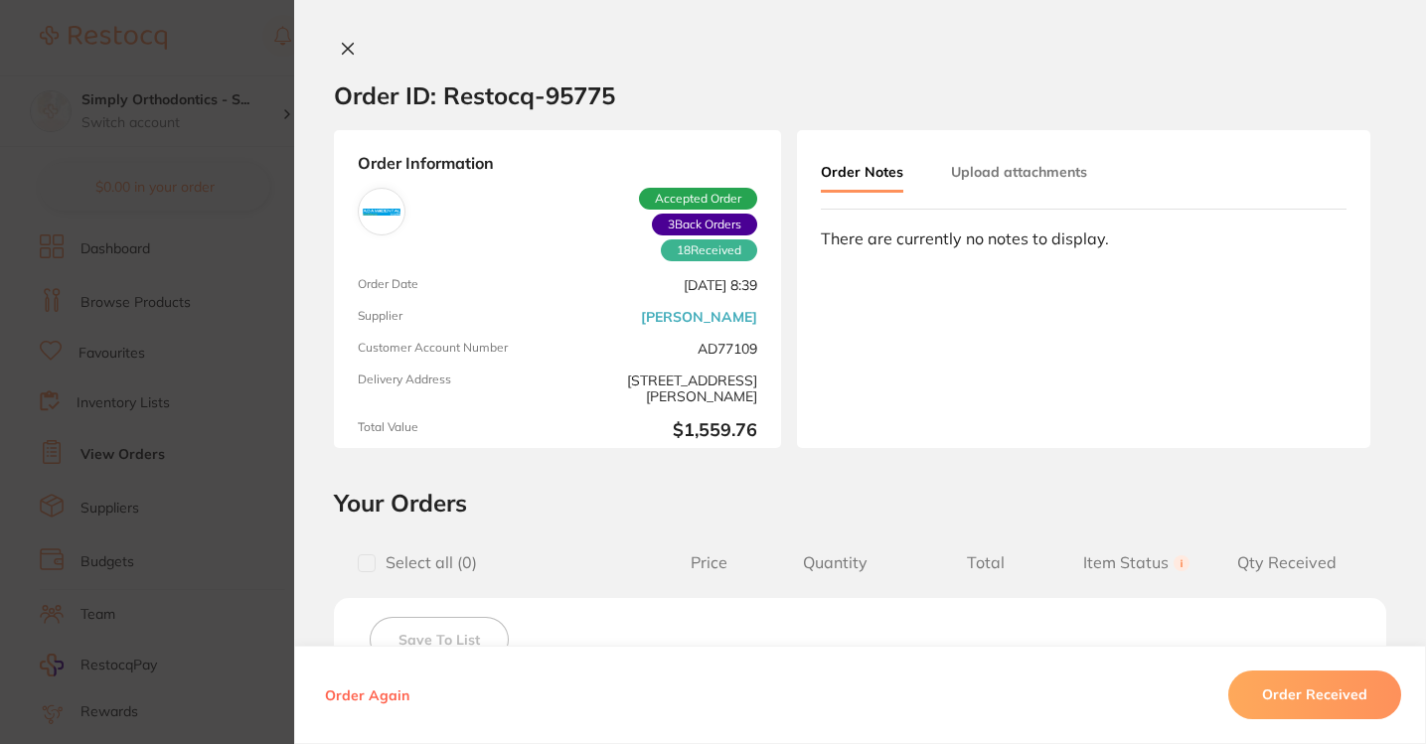
scroll to position [977, 0]
click at [340, 51] on icon at bounding box center [348, 49] width 16 height 16
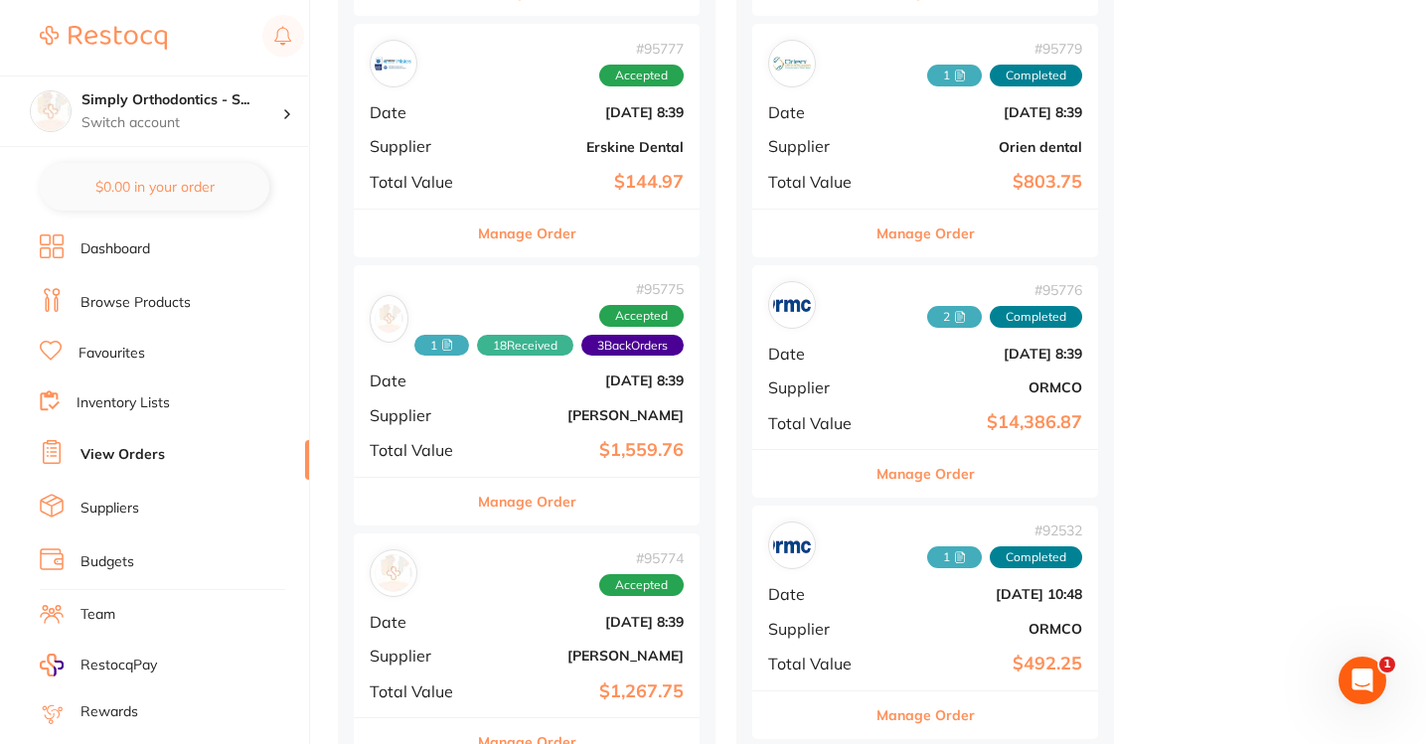
click at [450, 396] on div "# 95775 1 18 Received 3 Back Orders Accepted Date [DATE] 8:39 Supplier [PERSON_…" at bounding box center [527, 371] width 346 height 212
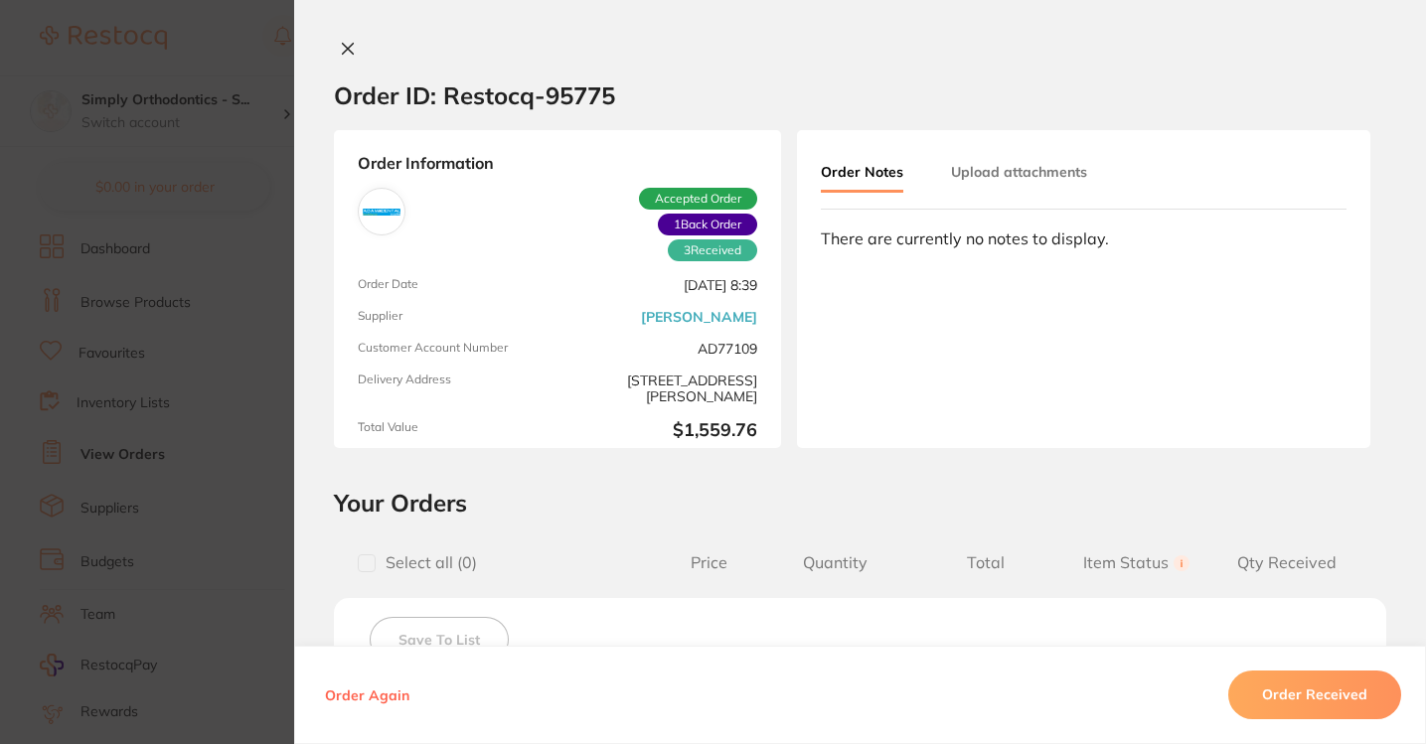
click at [1017, 170] on button "Upload attachments" at bounding box center [1019, 172] width 136 height 36
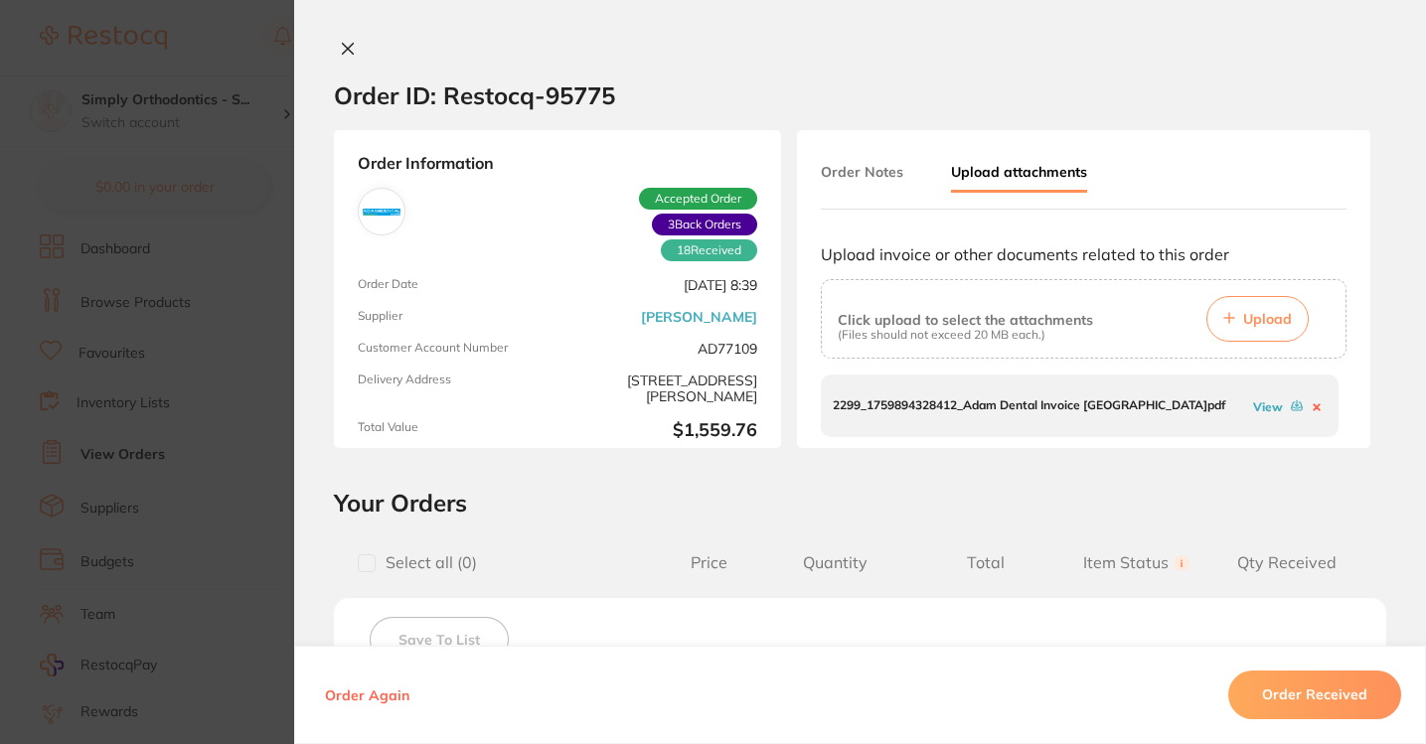
click at [1262, 415] on div "View" at bounding box center [1288, 406] width 78 height 19
click at [1264, 411] on link "View" at bounding box center [1268, 407] width 30 height 15
click at [344, 45] on icon at bounding box center [348, 49] width 16 height 16
